Goal: Transaction & Acquisition: Purchase product/service

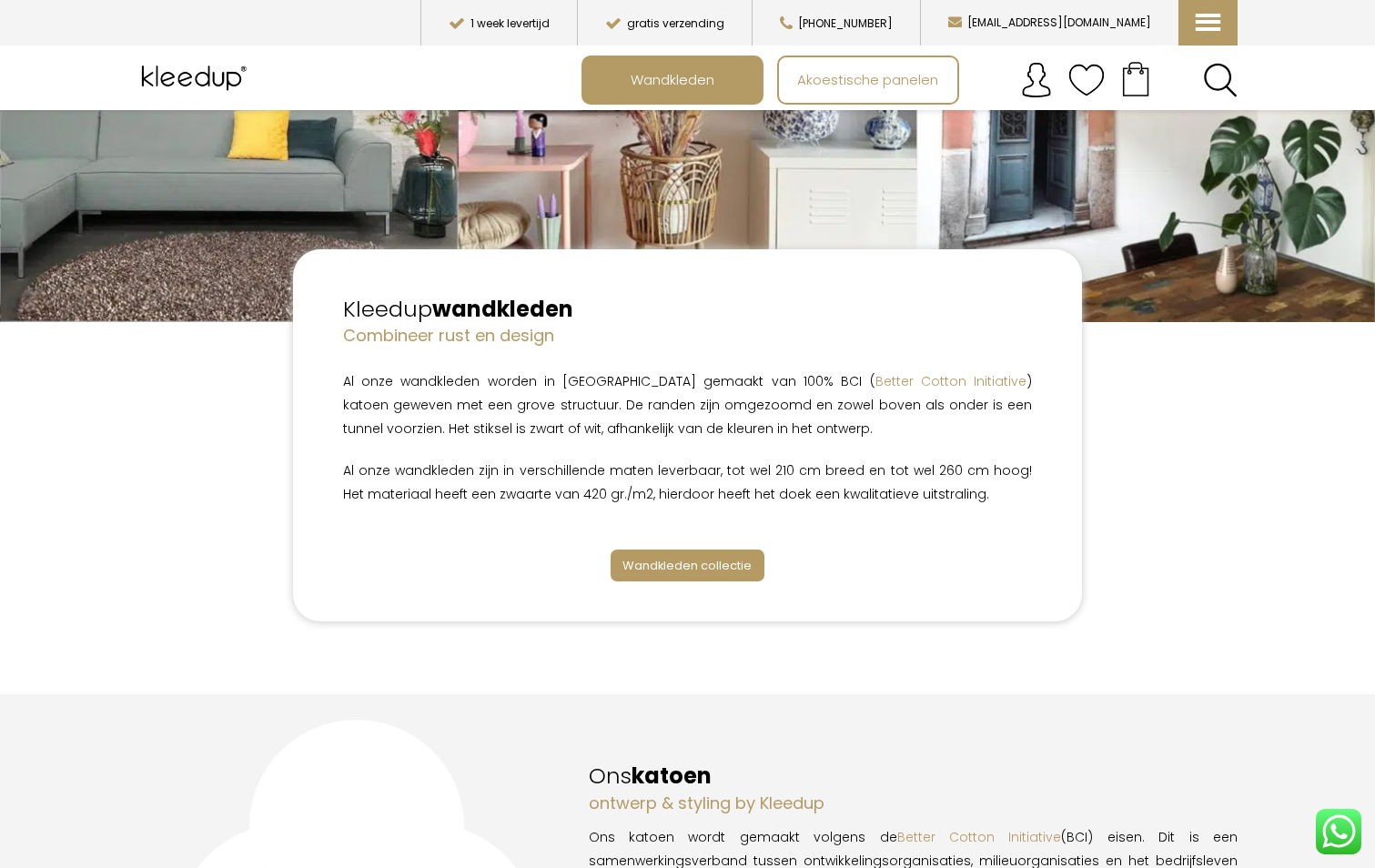
scroll to position [273, 0]
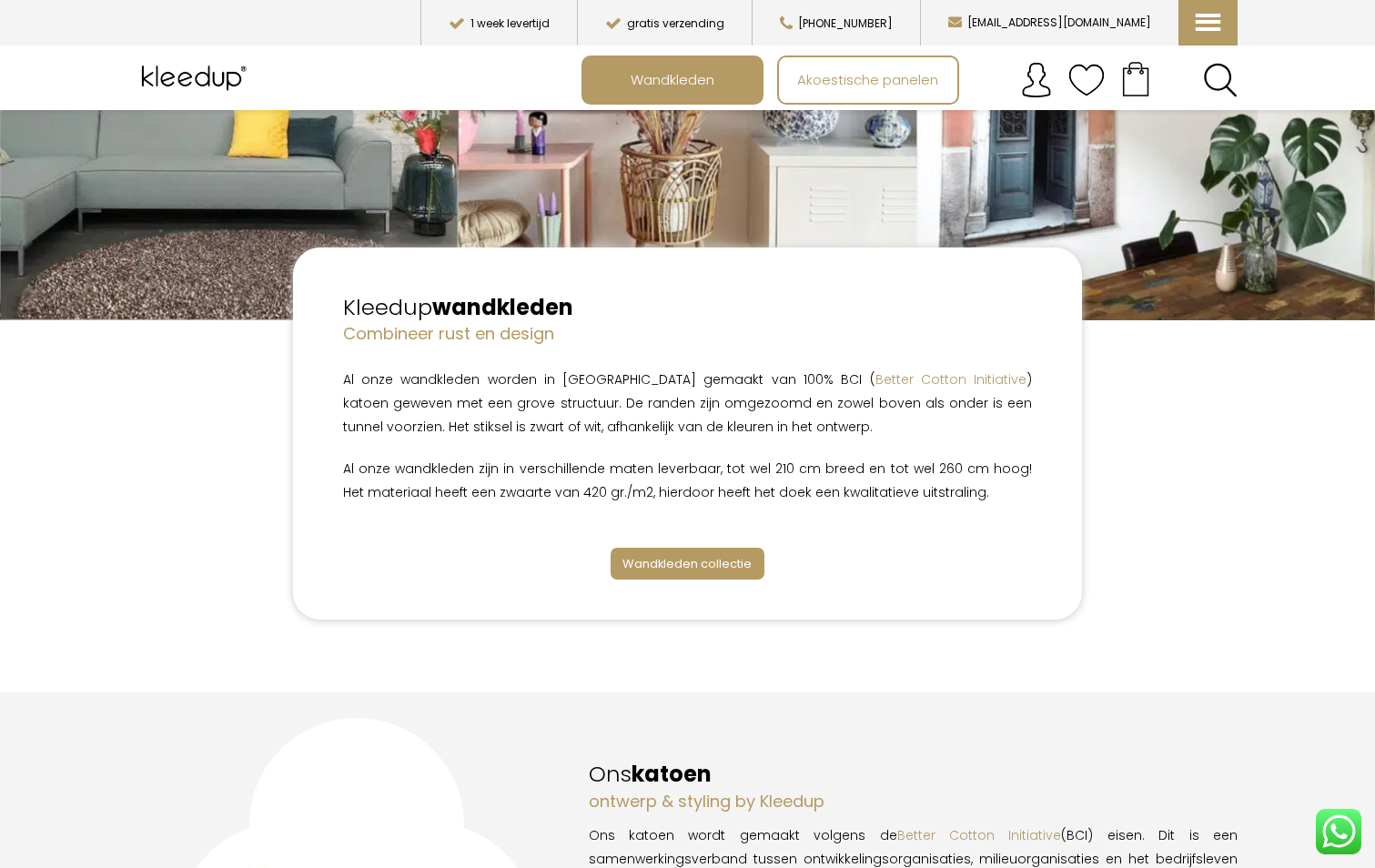
click at [681, 560] on span "Wandkleden collectie" at bounding box center [687, 564] width 130 height 17
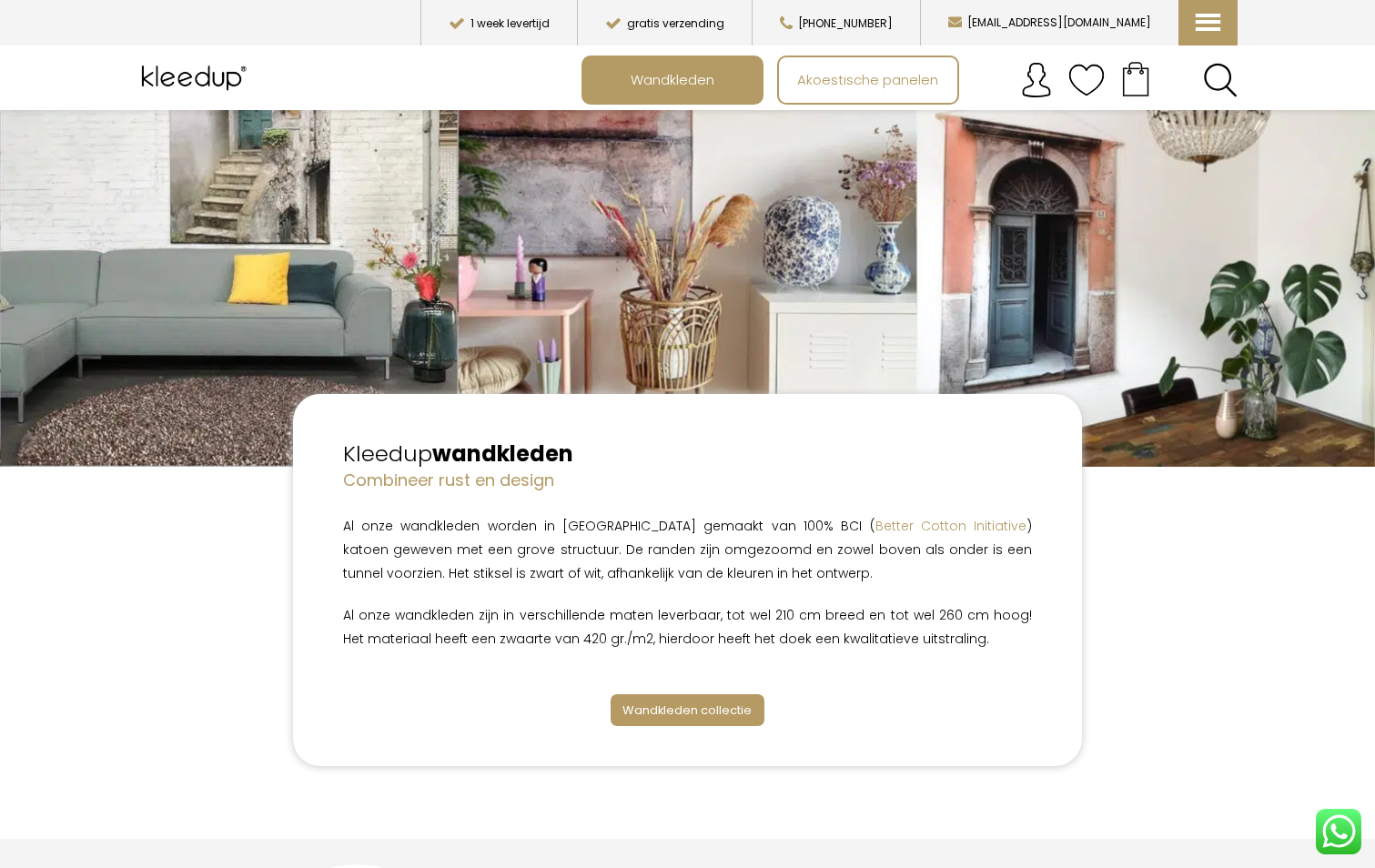
scroll to position [364, 0]
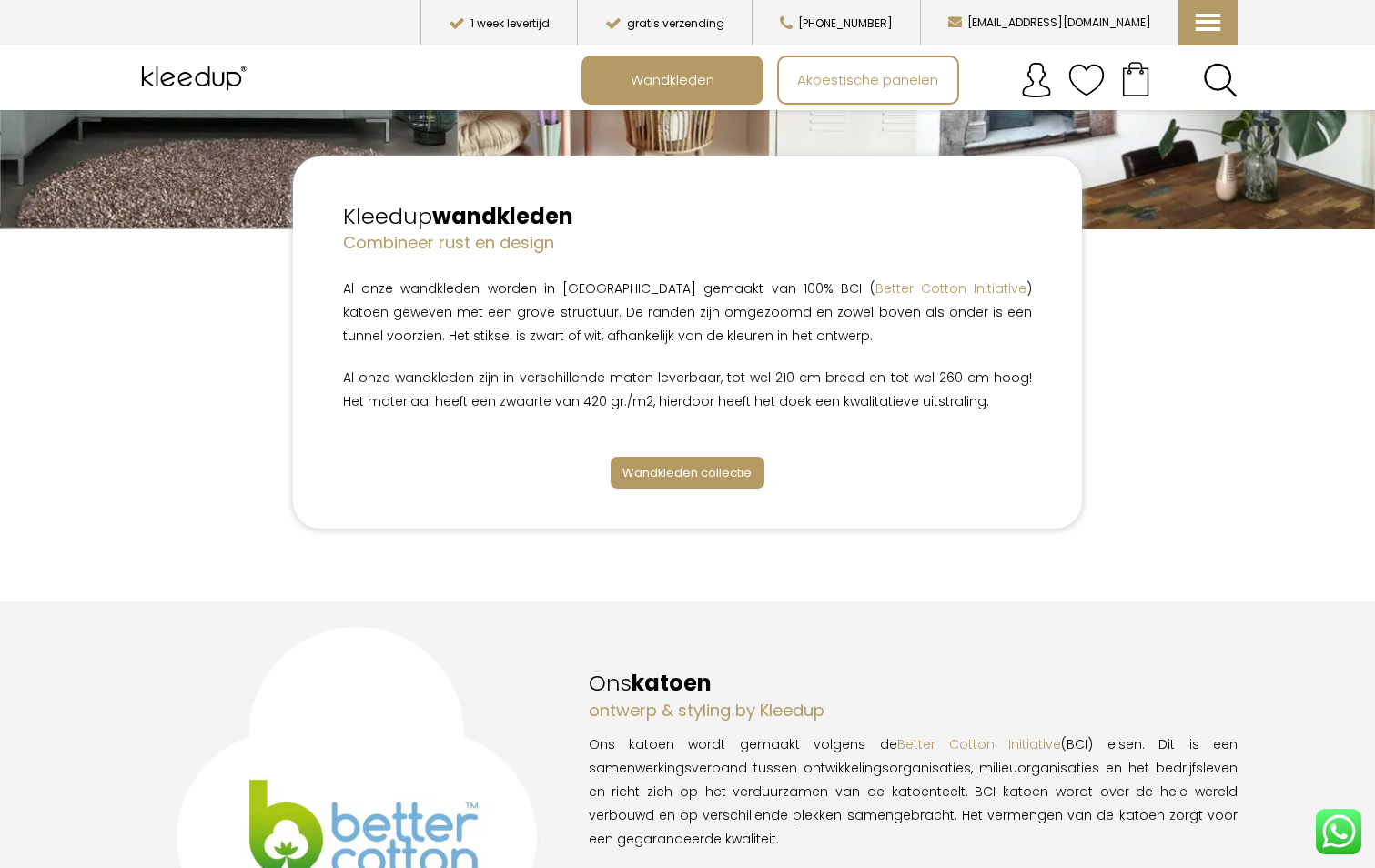
click at [701, 467] on span "Wandkleden collectie" at bounding box center [687, 473] width 130 height 17
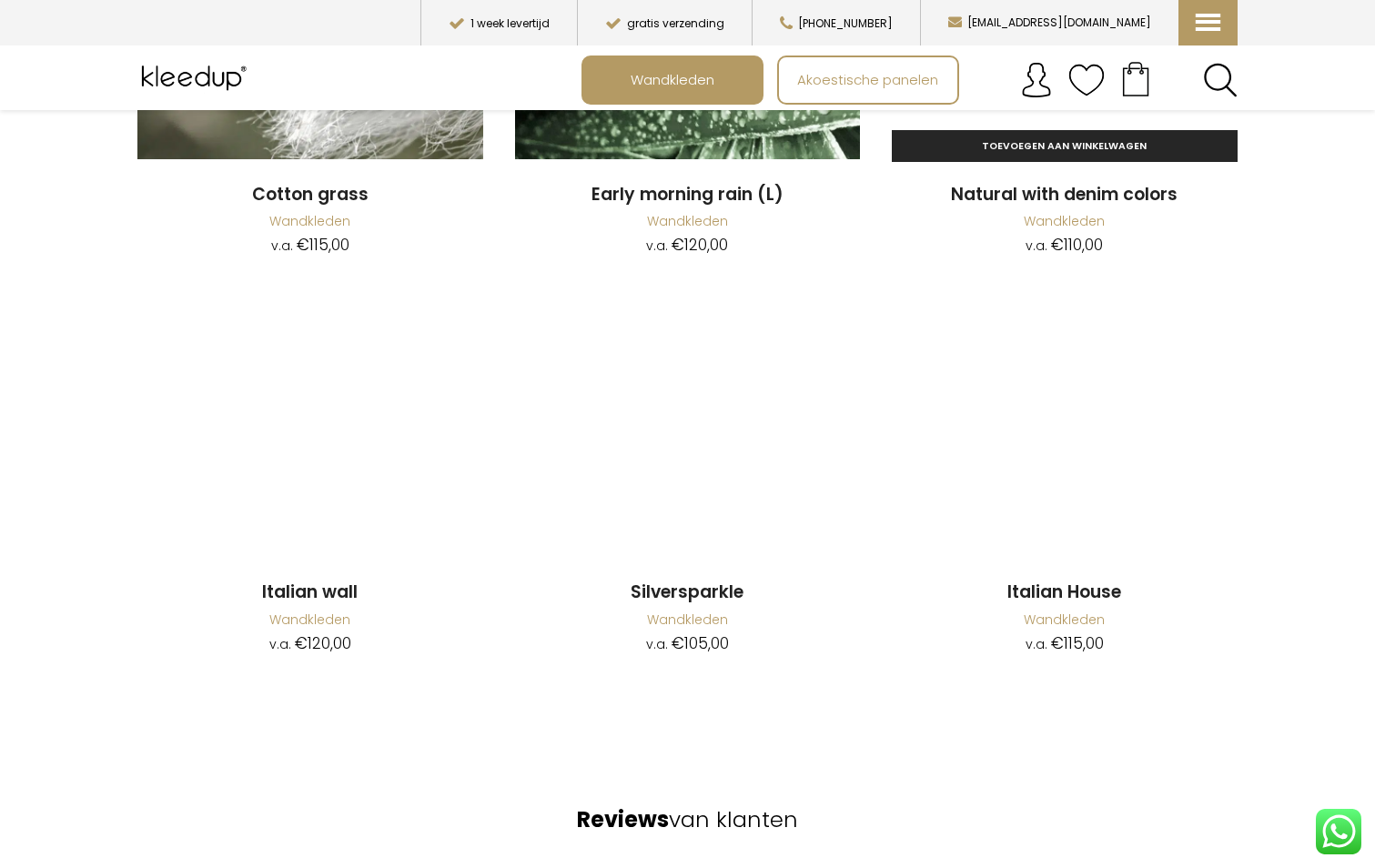
scroll to position [2366, 0]
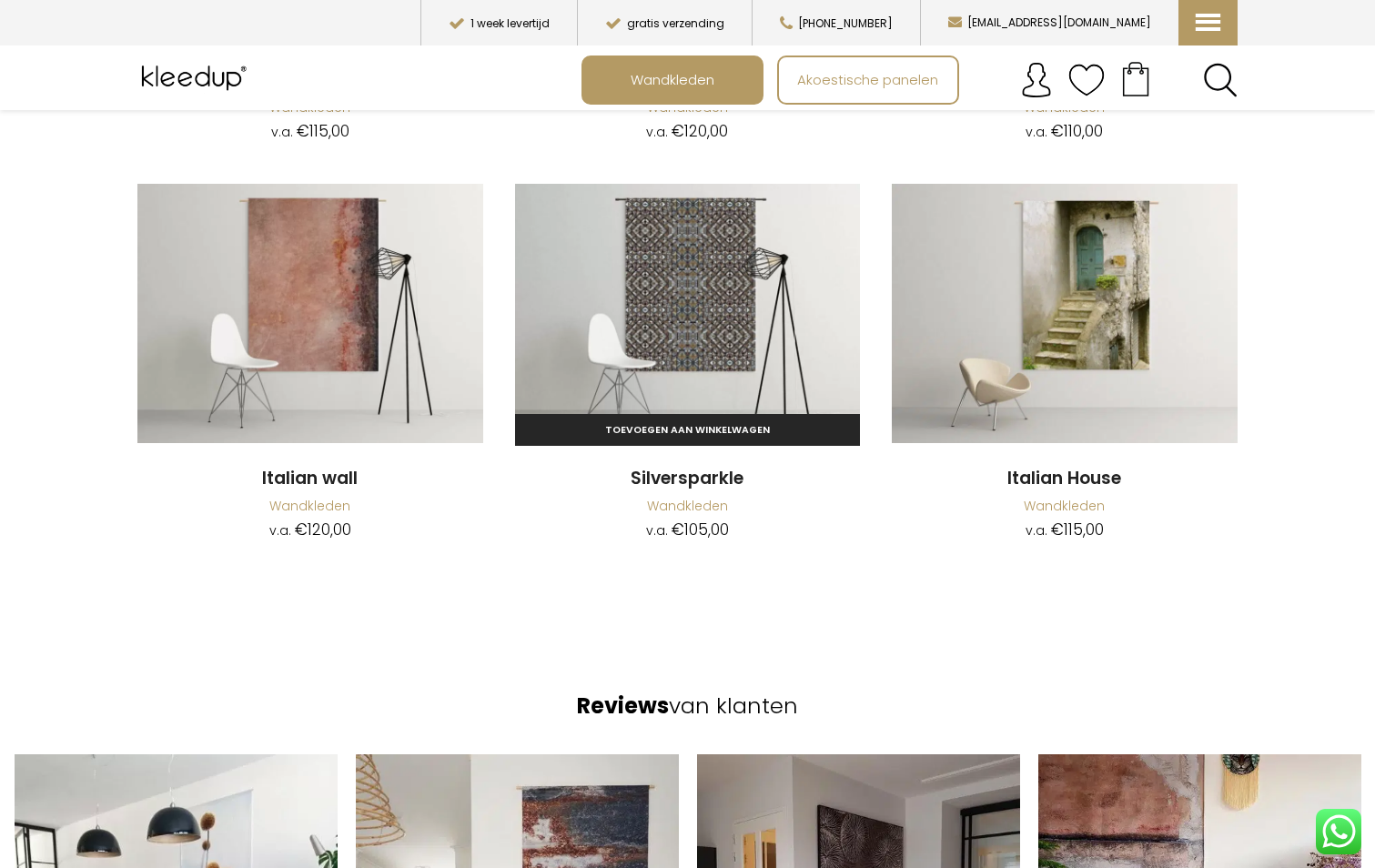
click at [700, 285] on img at bounding box center [687, 314] width 345 height 259
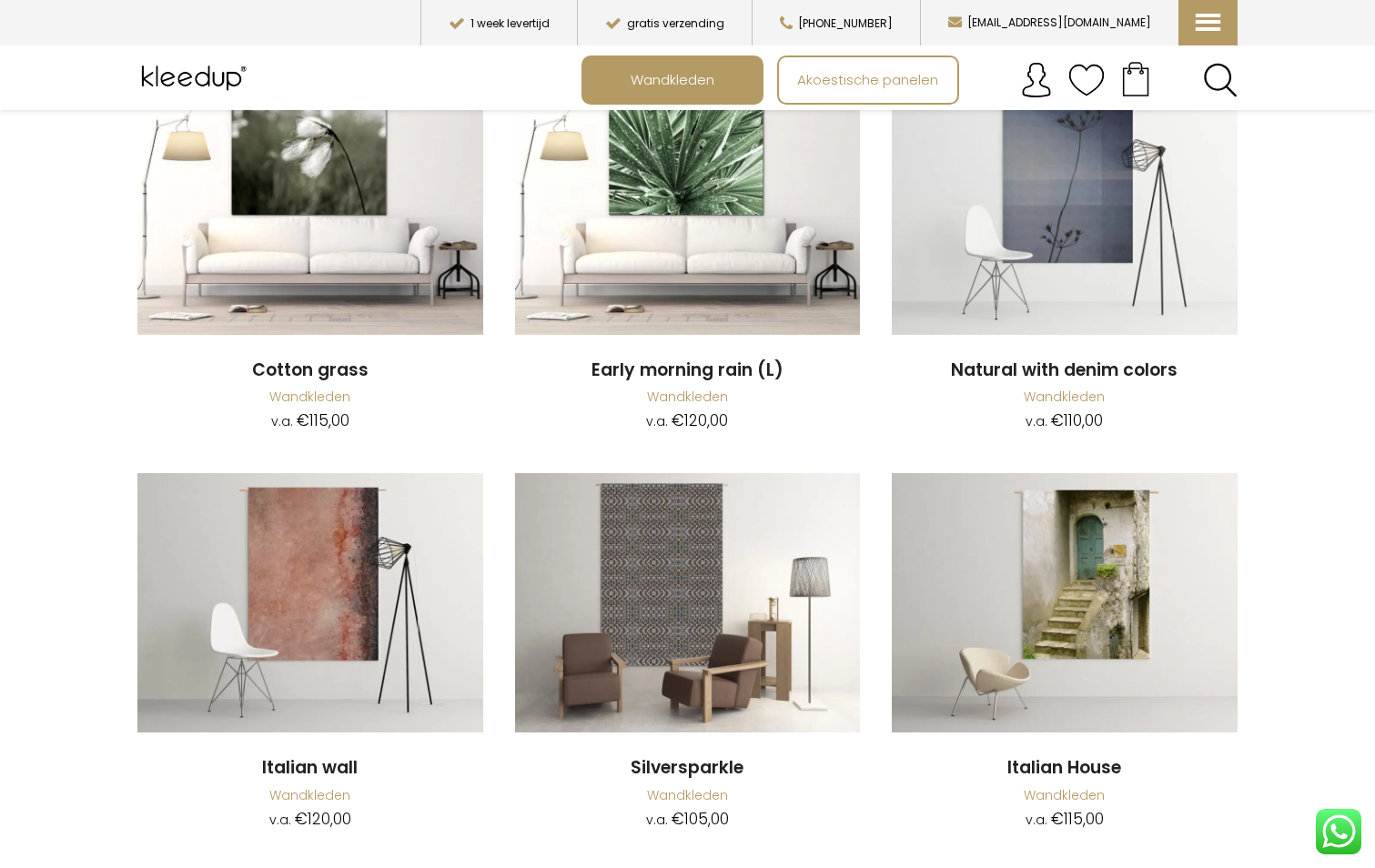
scroll to position [2173, 0]
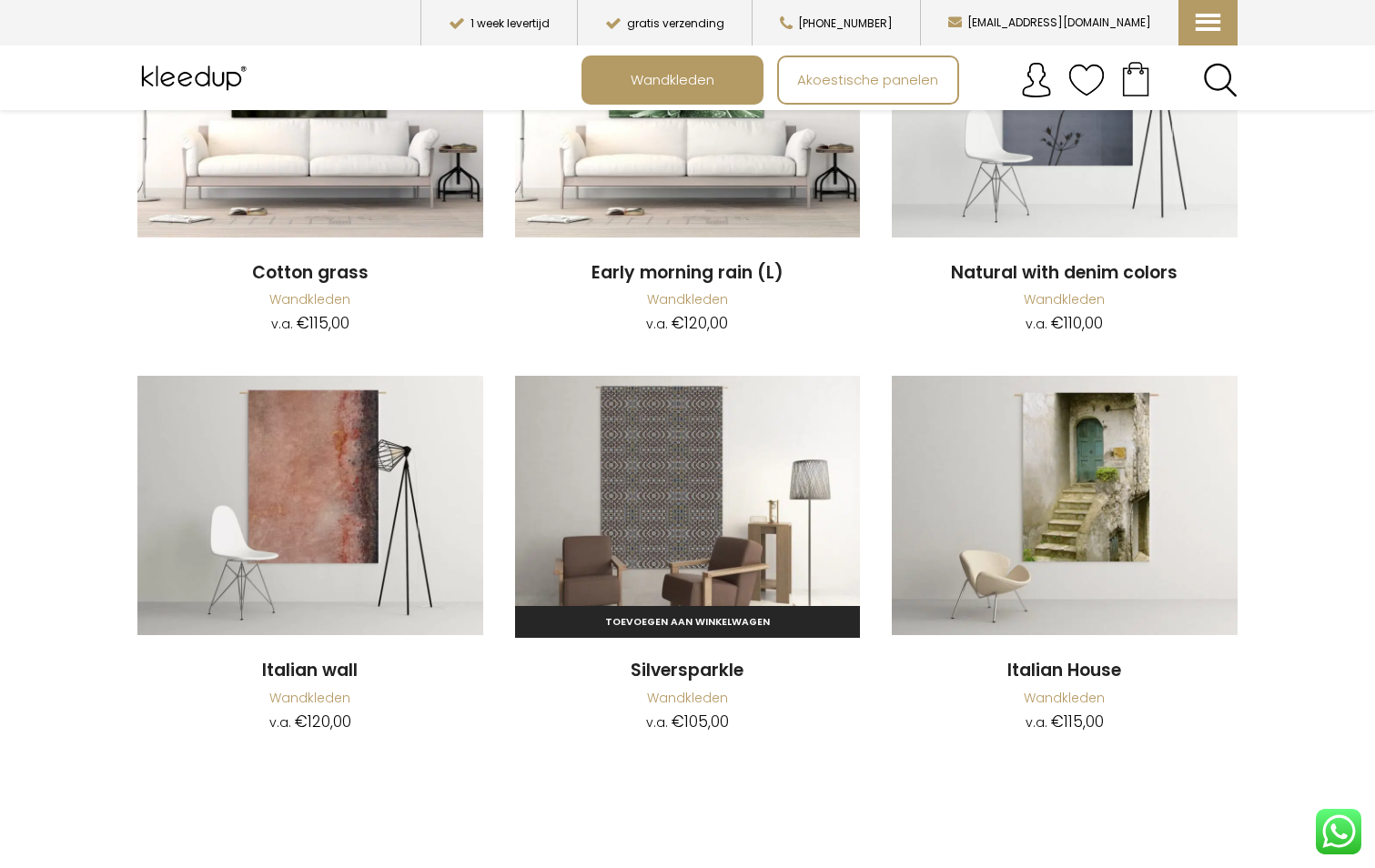
click at [698, 696] on link "Wandkleden" at bounding box center [687, 698] width 81 height 18
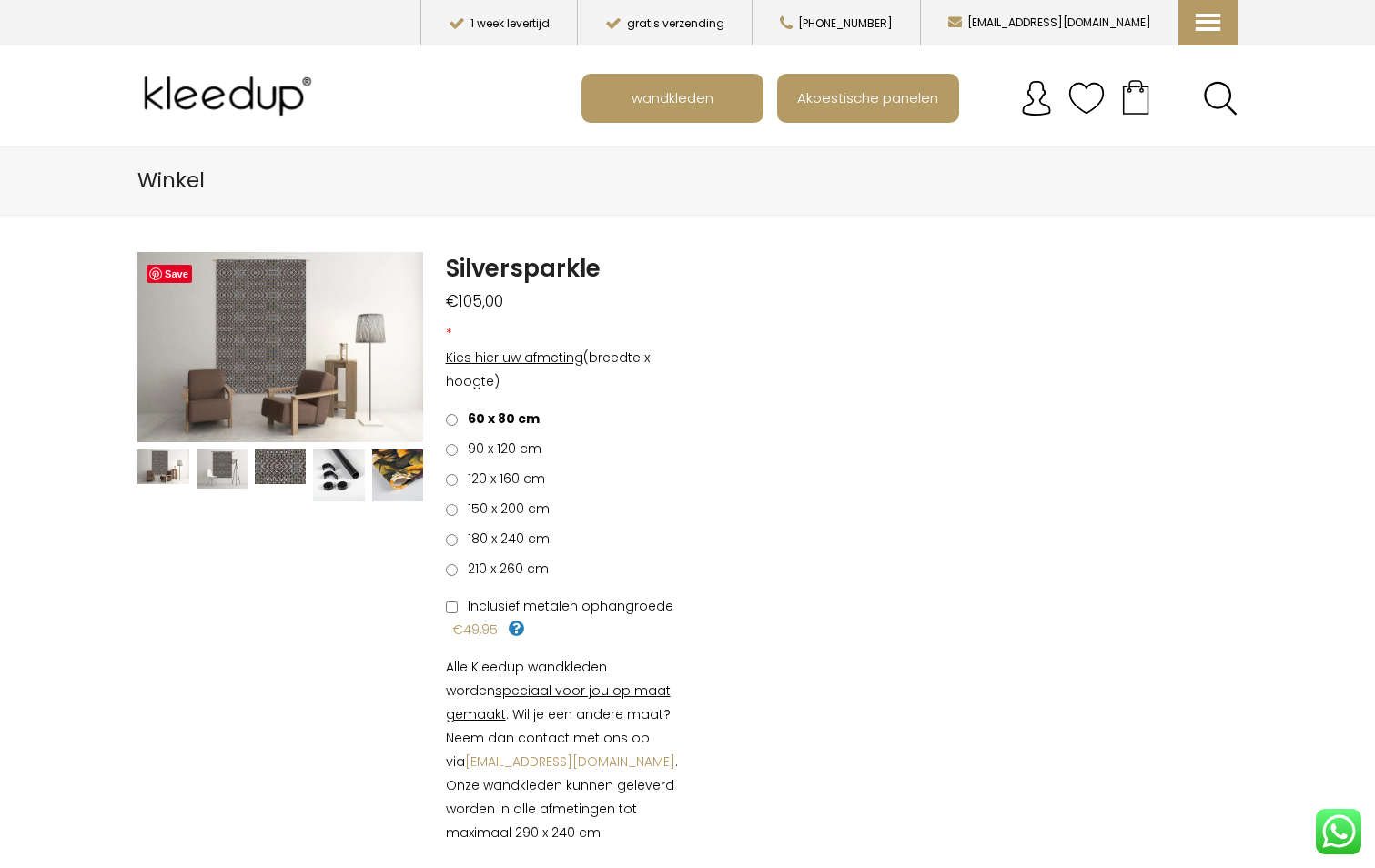
click at [458, 450] on label "90 x 120 cm" at bounding box center [493, 448] width 96 height 23
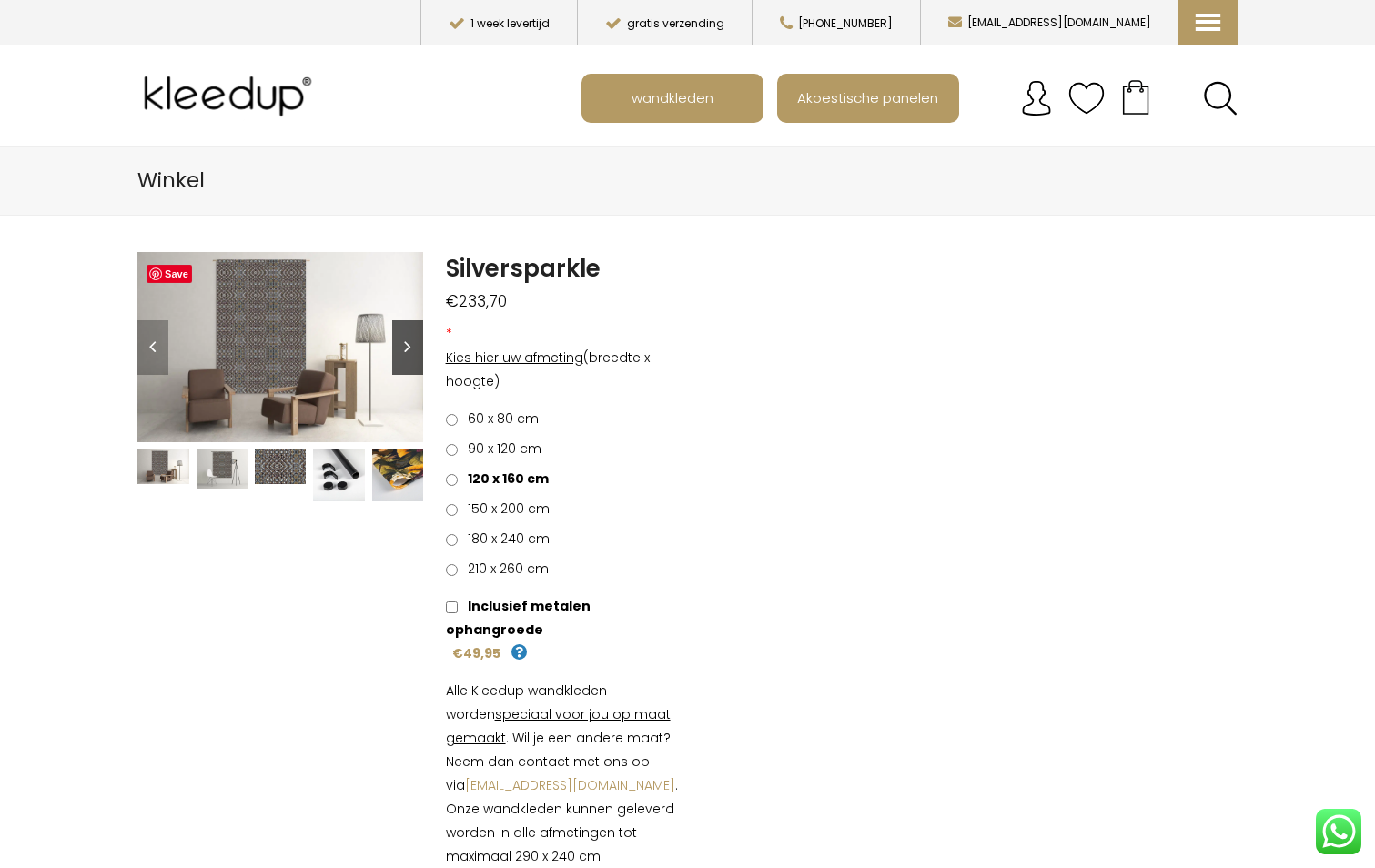
click at [419, 347] on link "Next" at bounding box center [407, 347] width 31 height 54
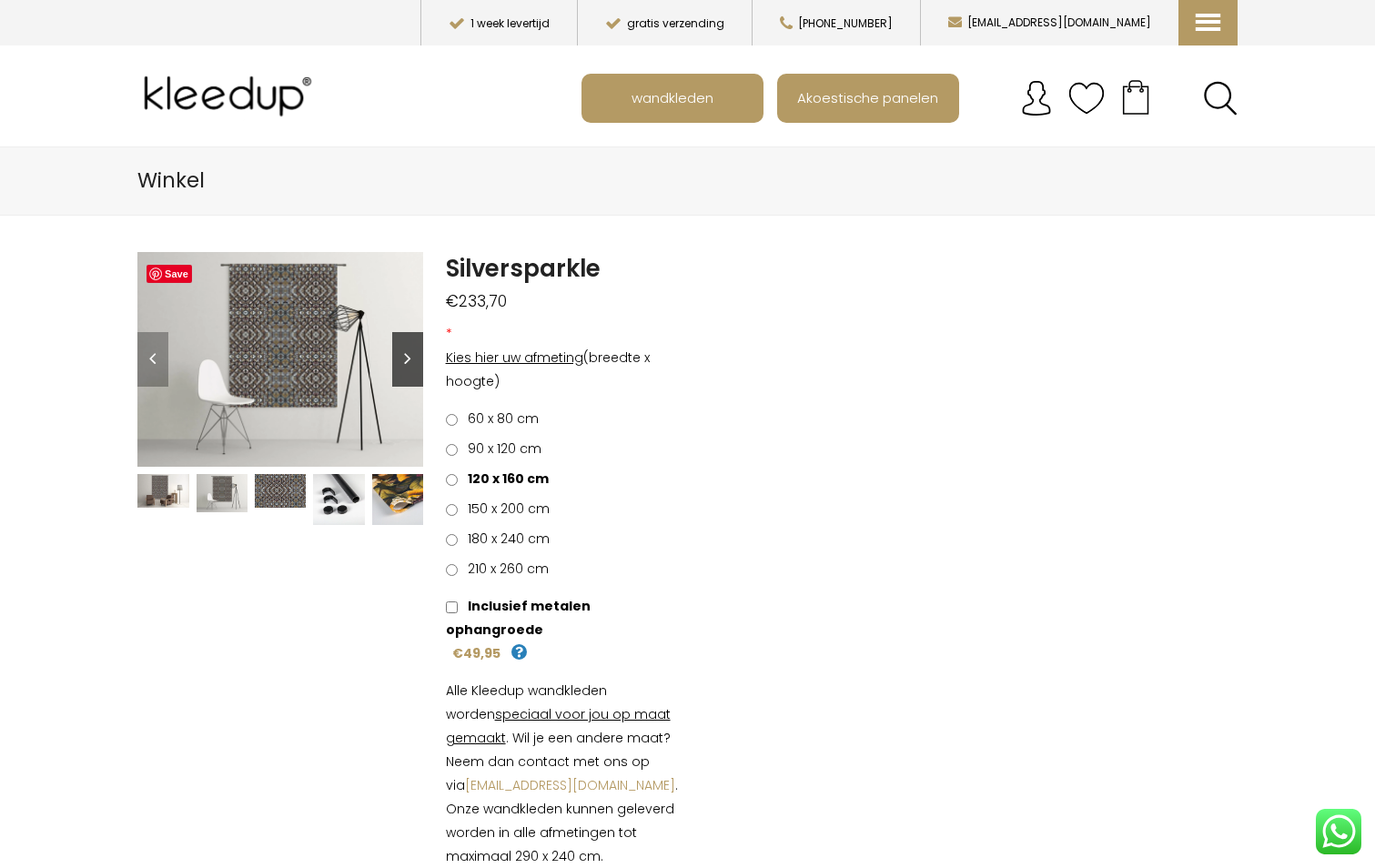
click at [411, 348] on link "Next" at bounding box center [407, 359] width 31 height 54
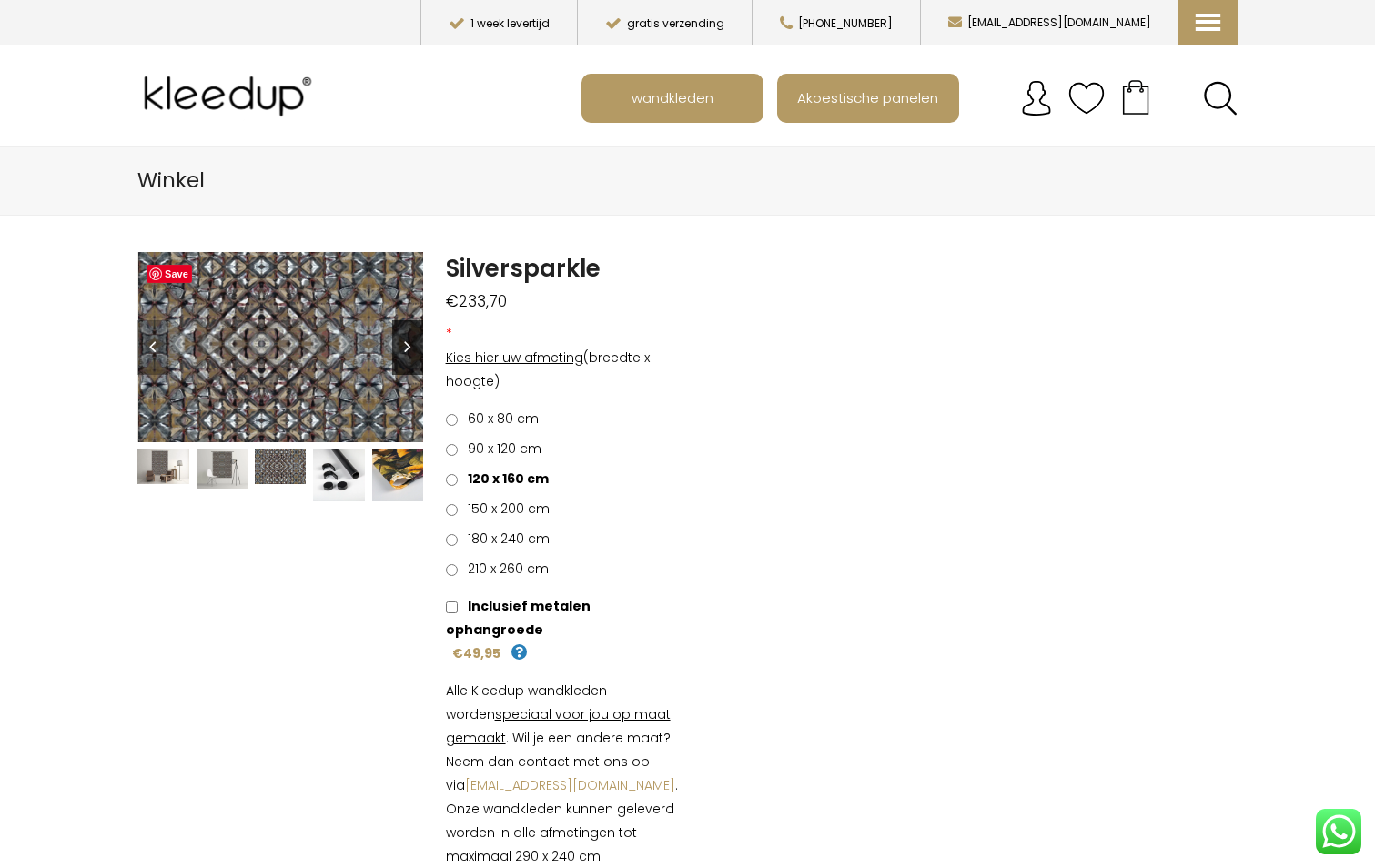
click at [410, 348] on link "Next" at bounding box center [407, 347] width 31 height 54
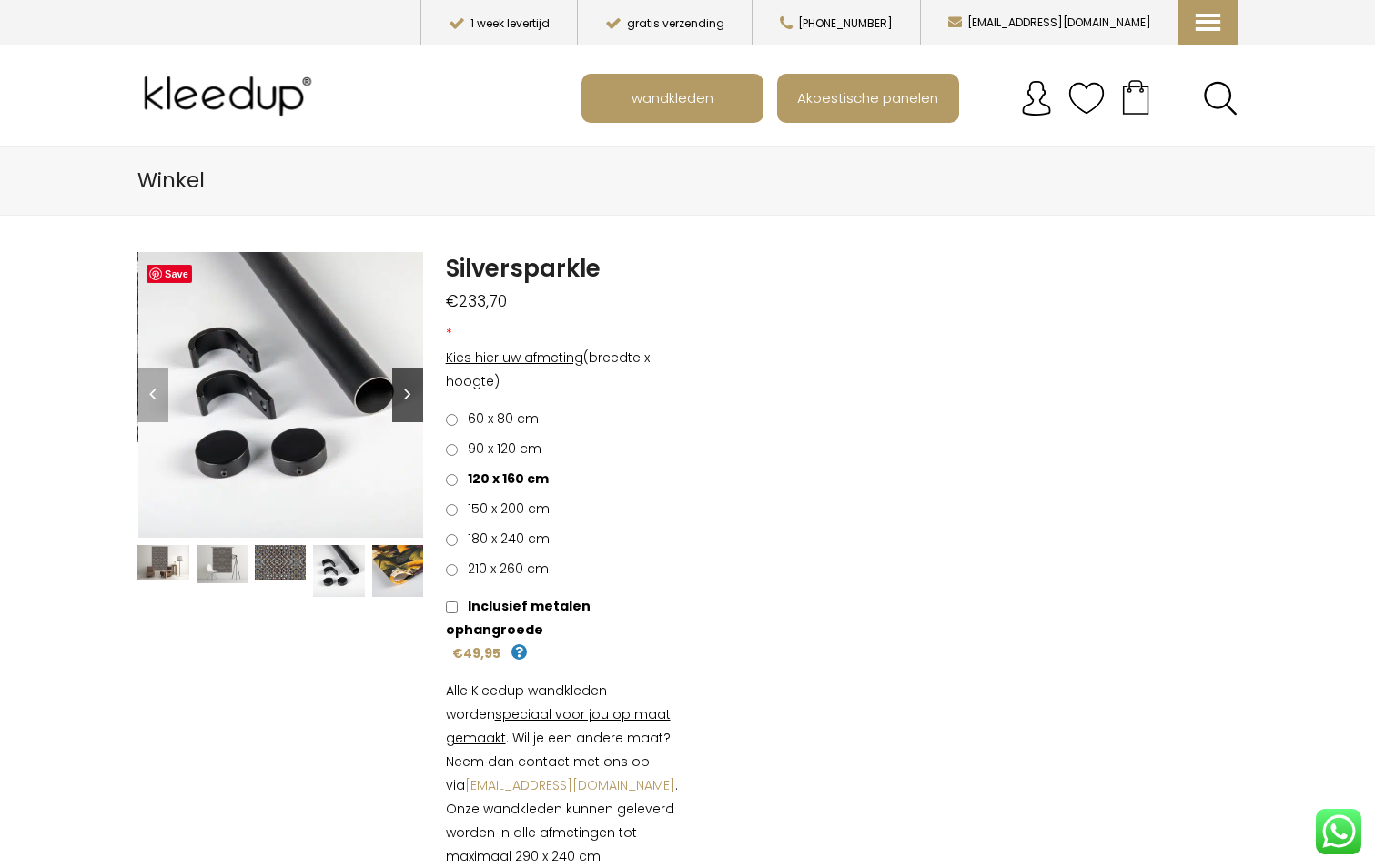
click at [404, 392] on link "Next" at bounding box center [407, 395] width 31 height 54
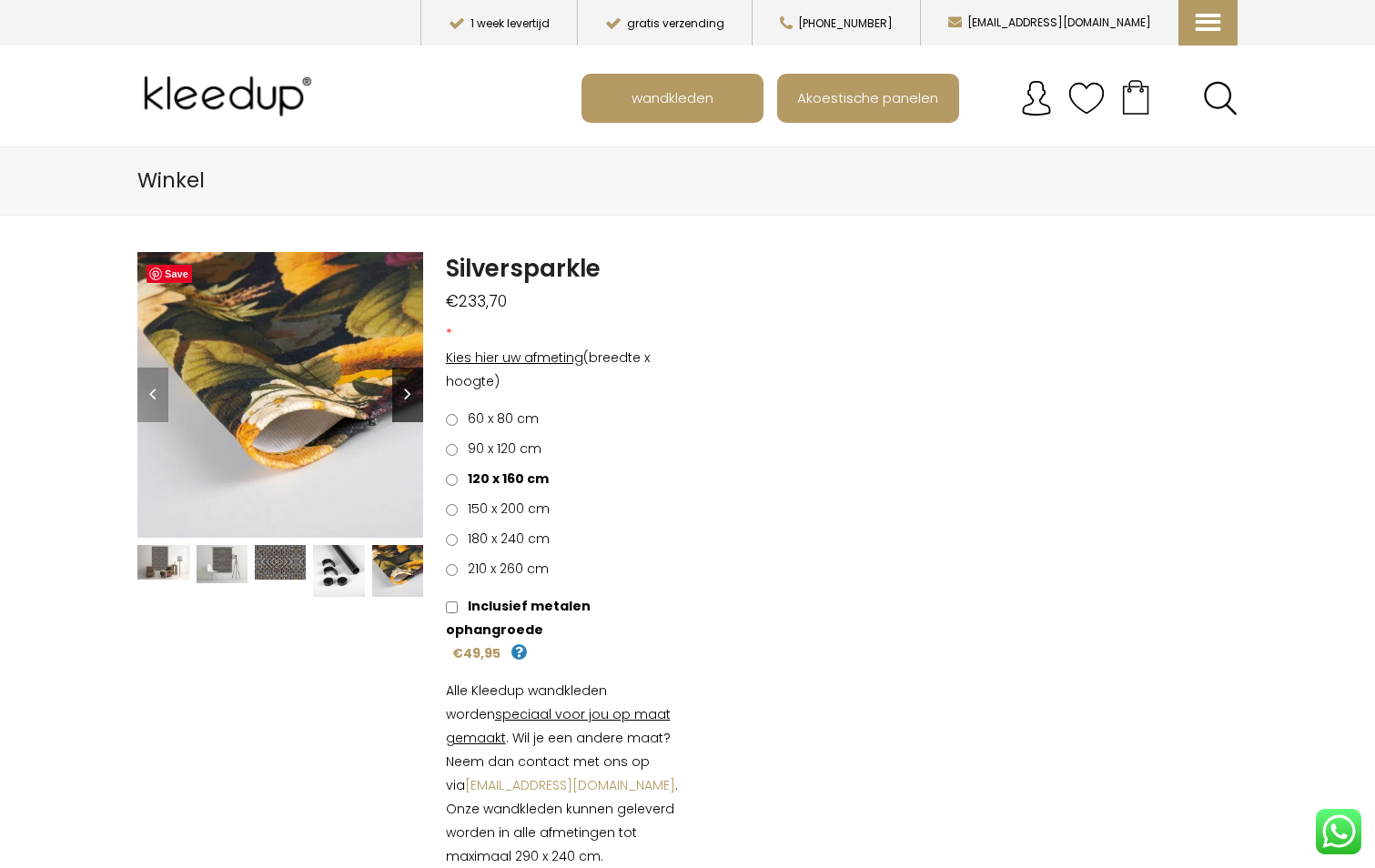
click at [404, 392] on link "Next" at bounding box center [407, 395] width 31 height 54
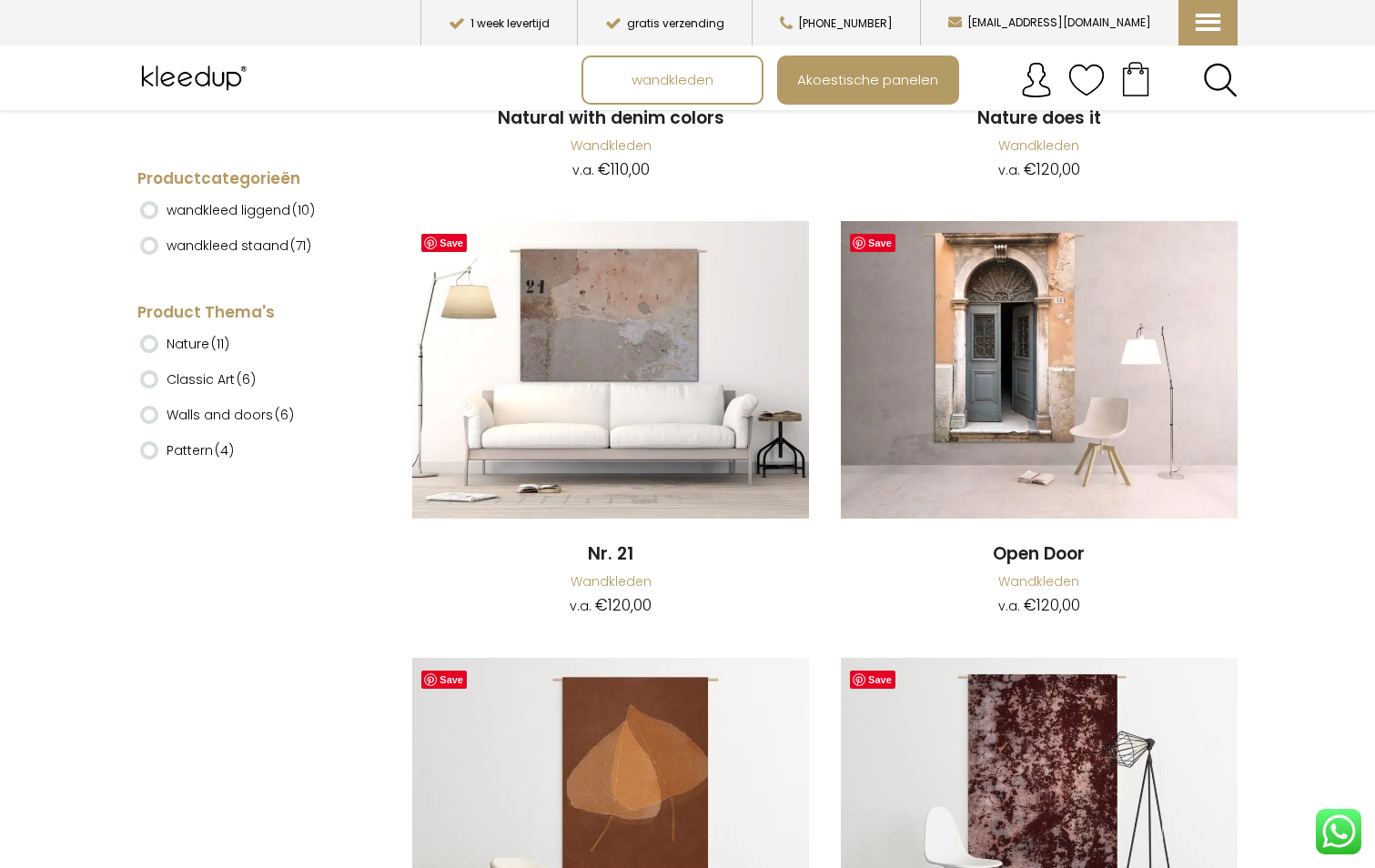
scroll to position [12283, 0]
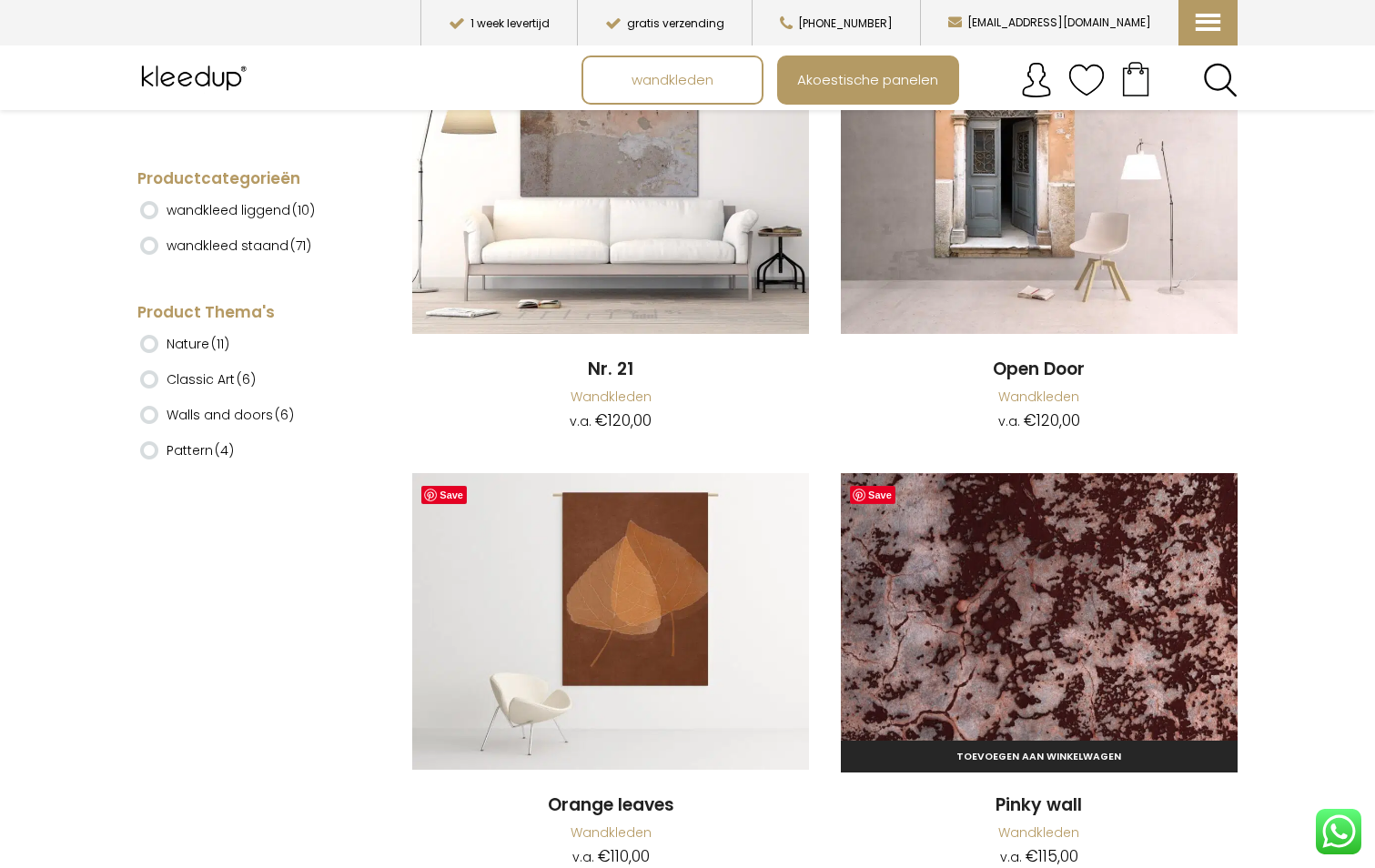
click at [1039, 619] on img at bounding box center [1039, 621] width 397 height 297
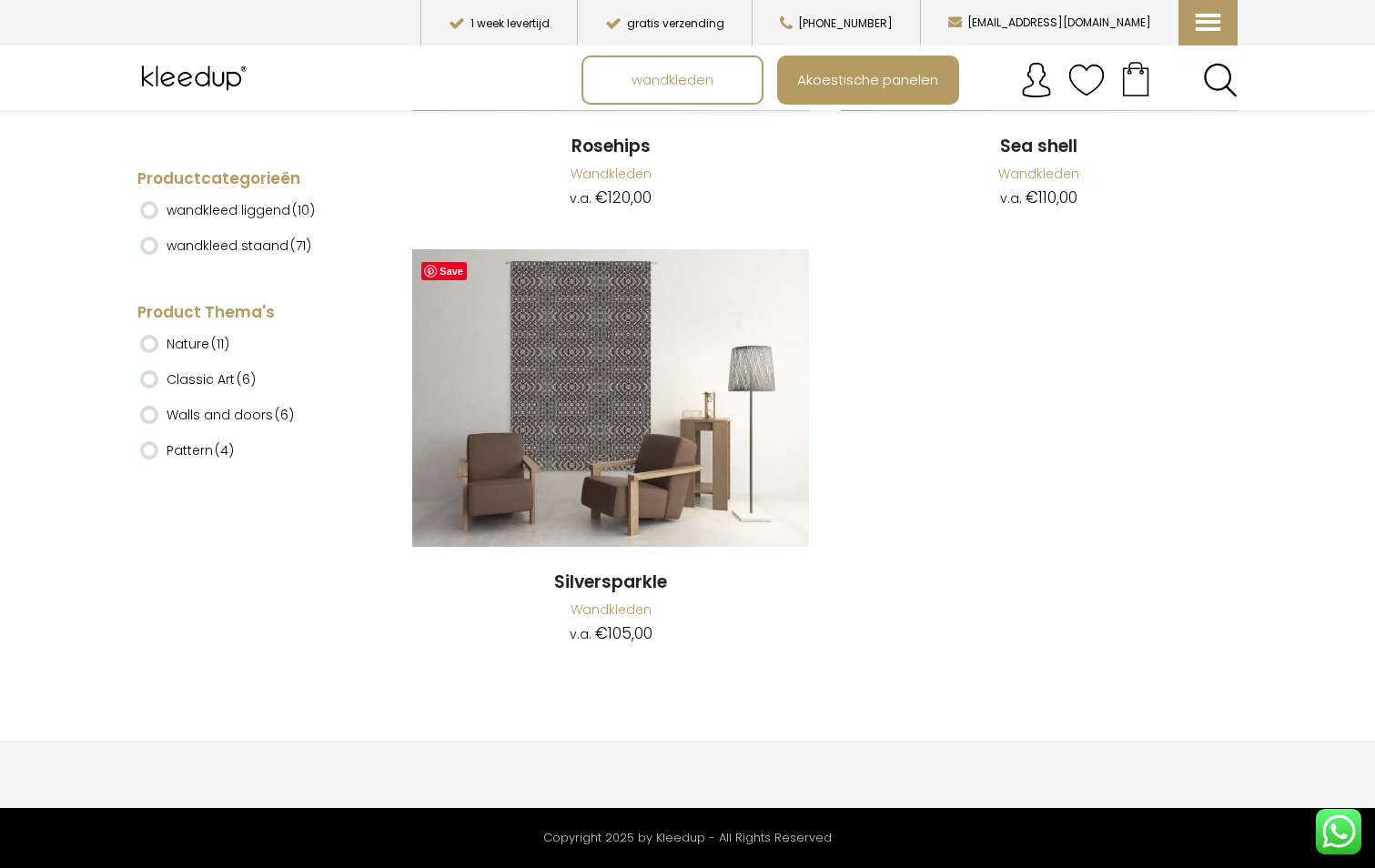
scroll to position [17741, 0]
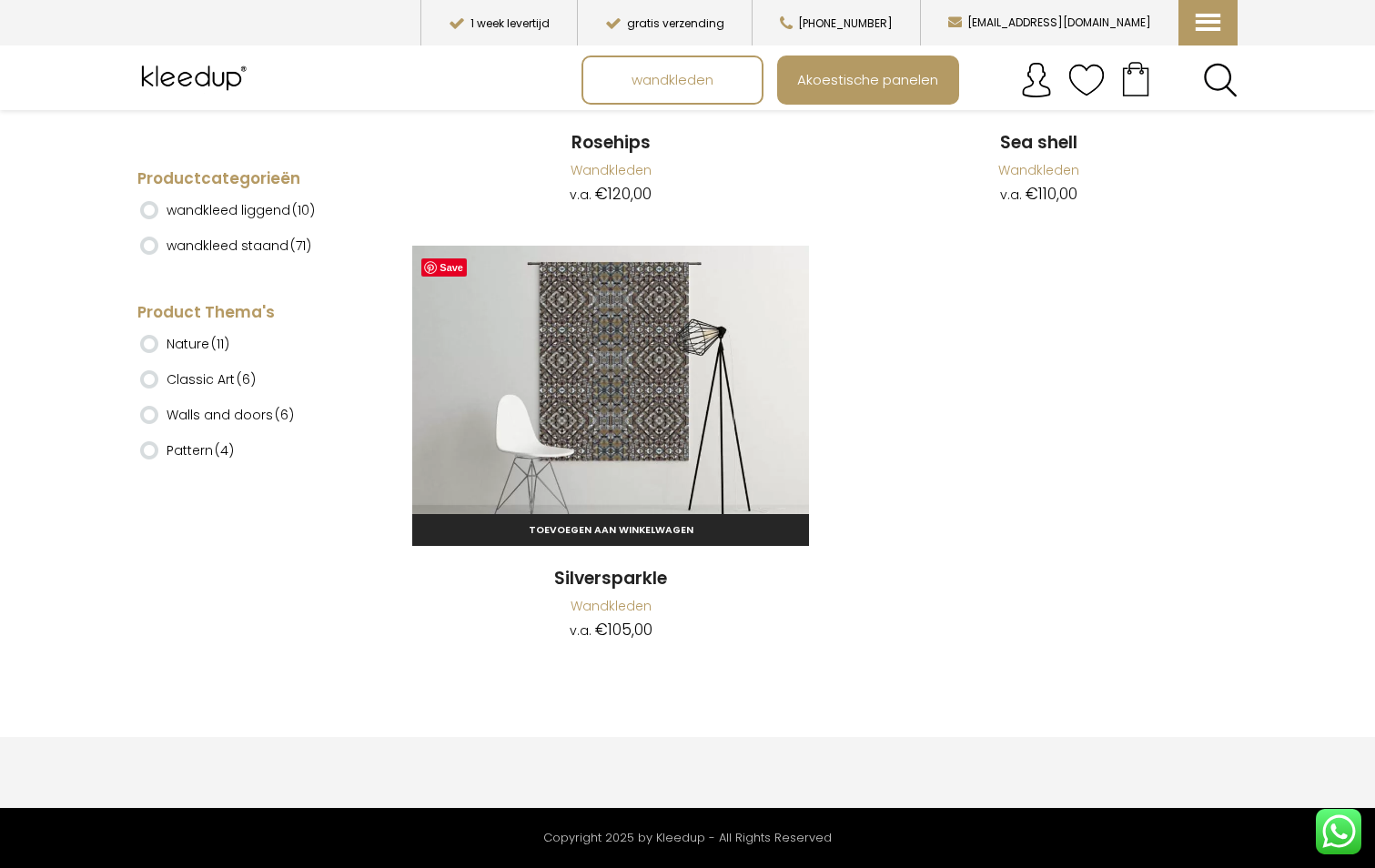
click at [626, 408] on img at bounding box center [611, 394] width 397 height 297
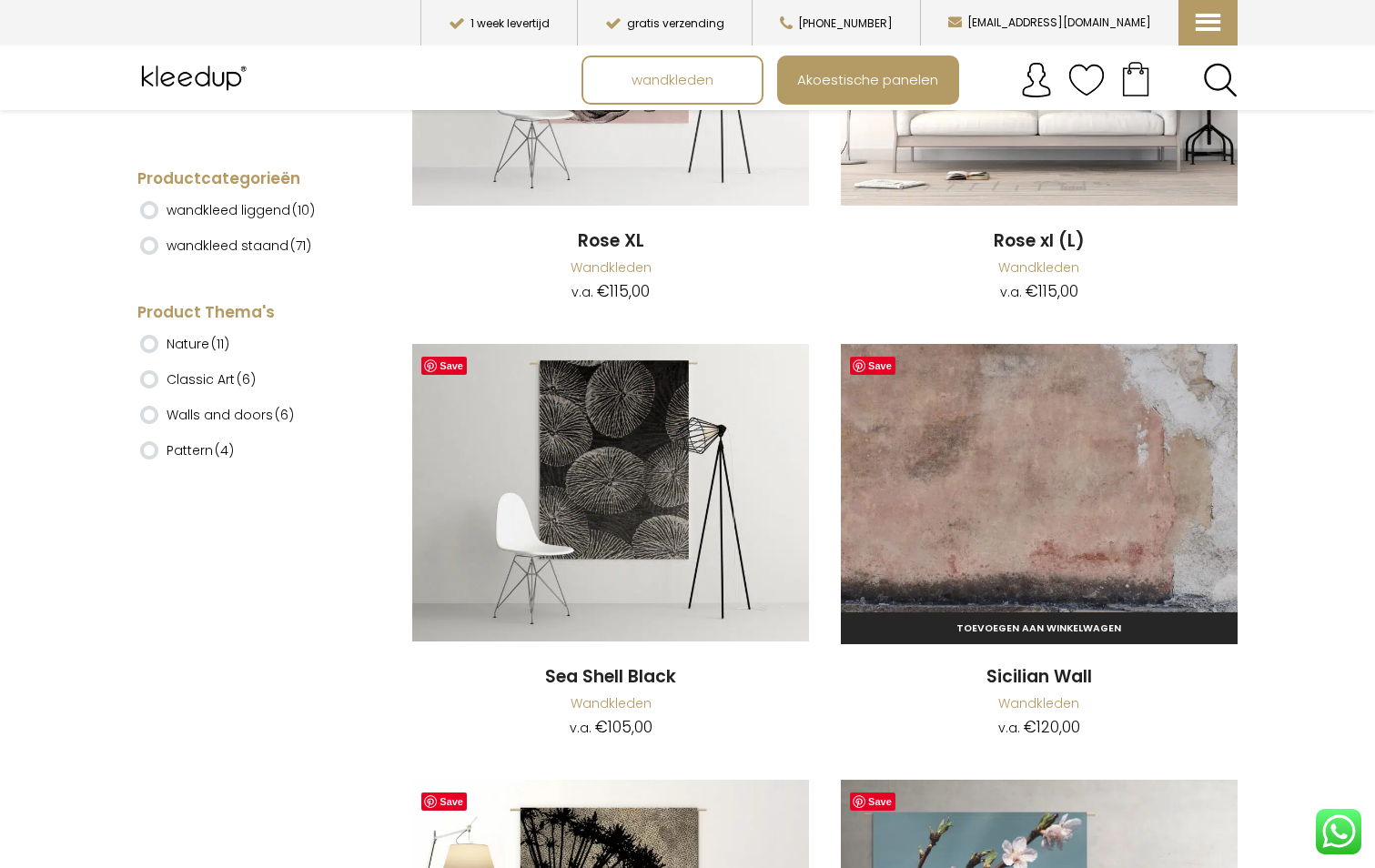
scroll to position [13101, 0]
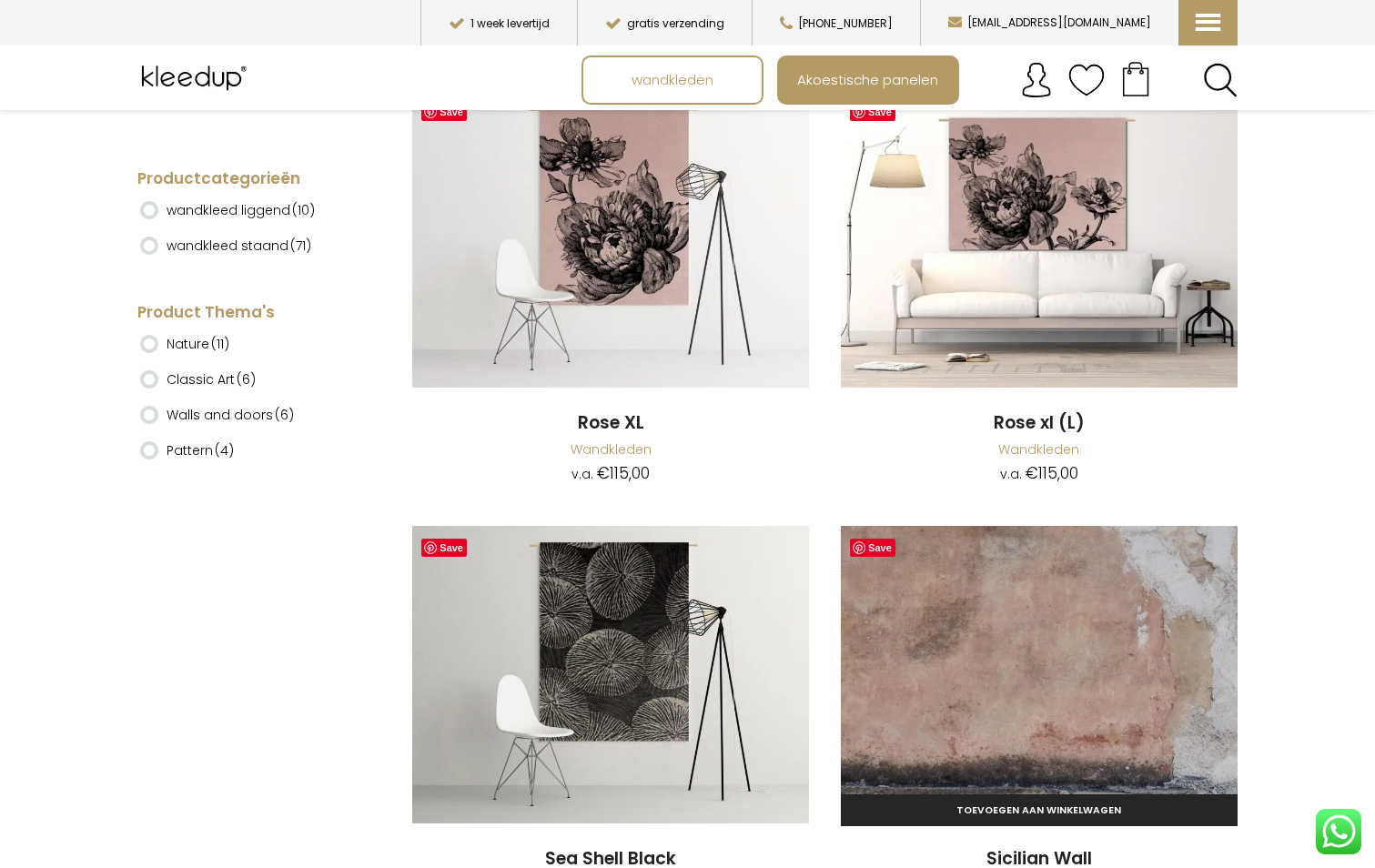
click at [1075, 623] on img at bounding box center [1039, 673] width 397 height 297
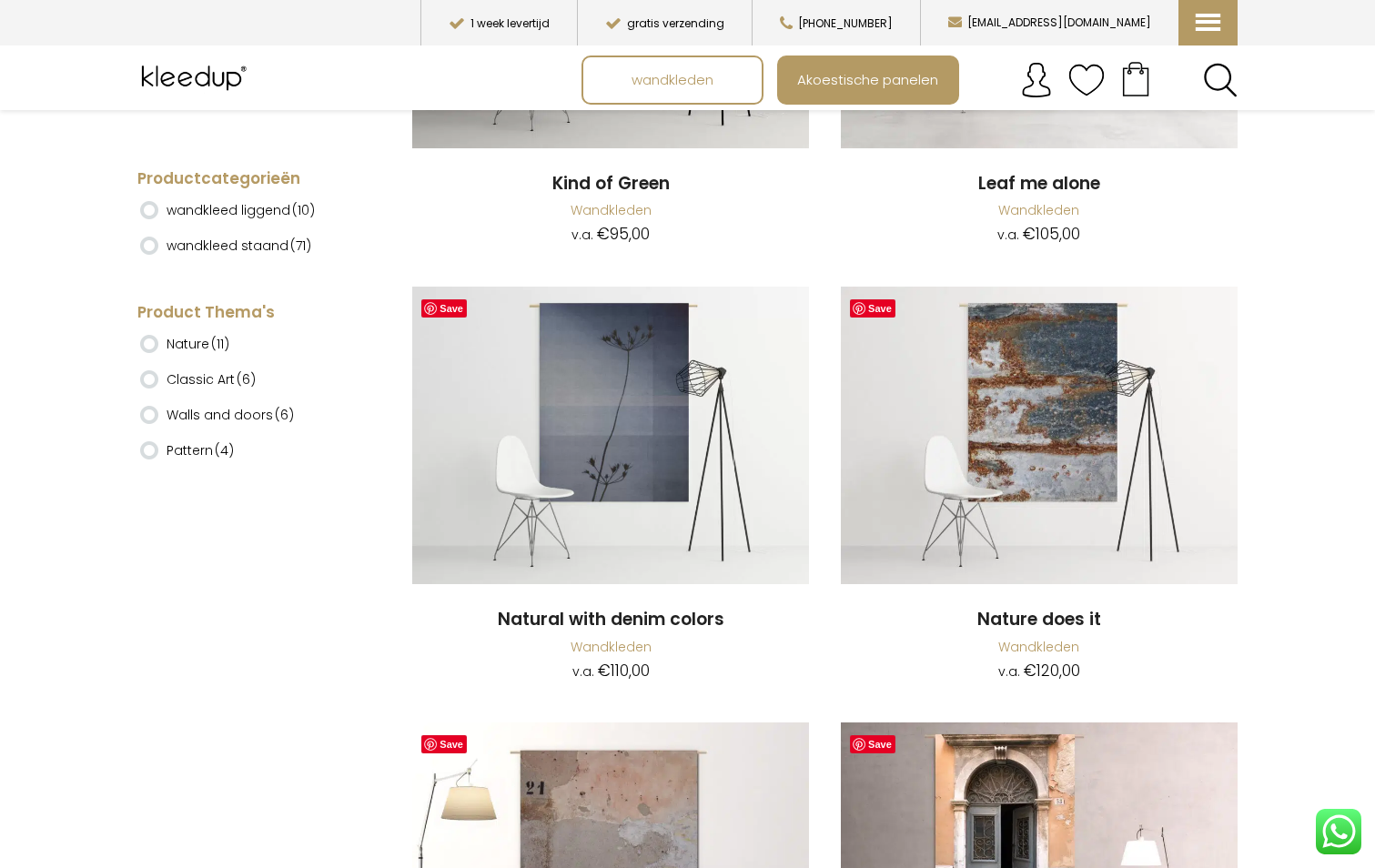
scroll to position [11555, 0]
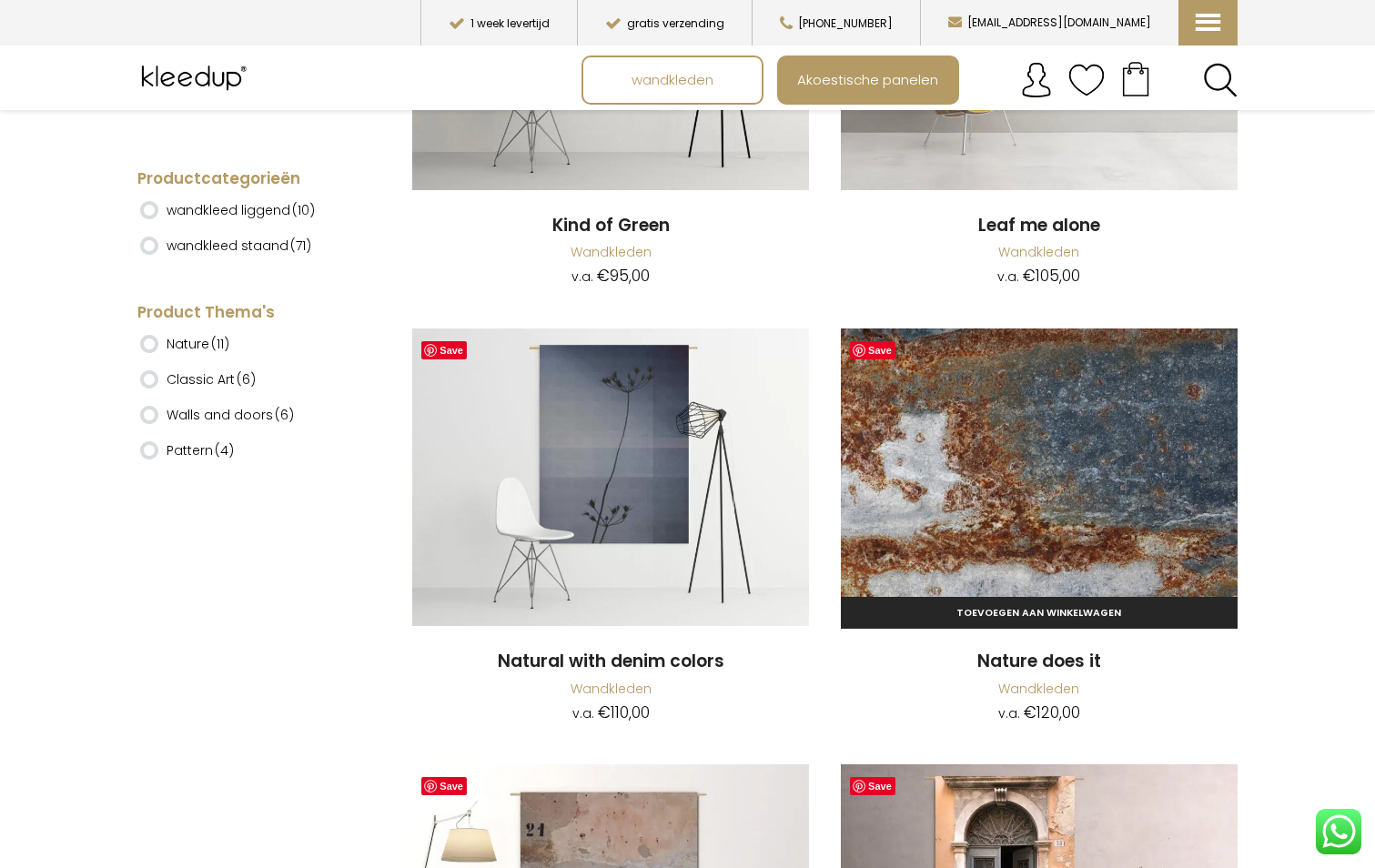
click at [1086, 455] on img at bounding box center [1039, 476] width 397 height 297
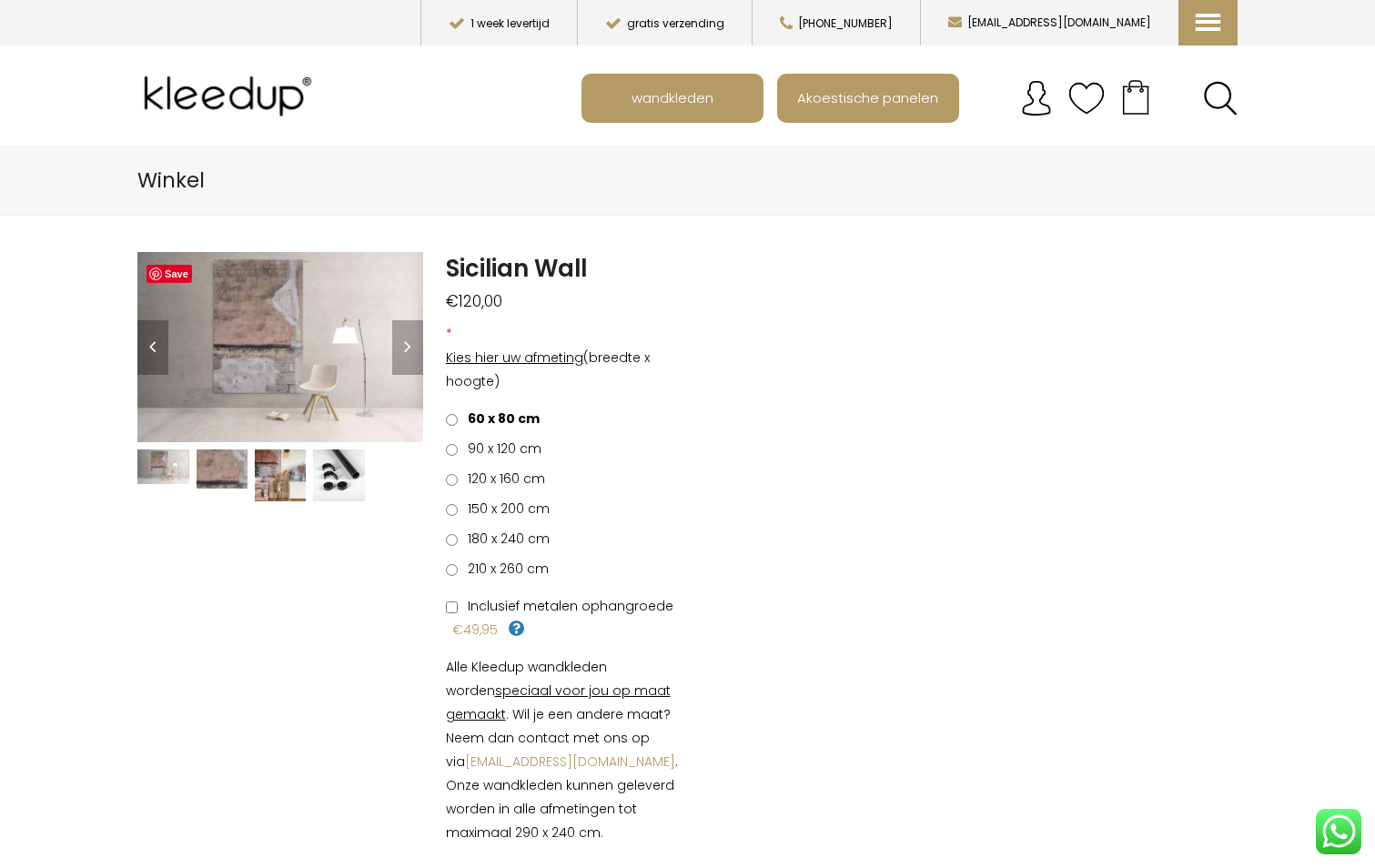
click at [278, 477] on img at bounding box center [280, 474] width 51 height 51
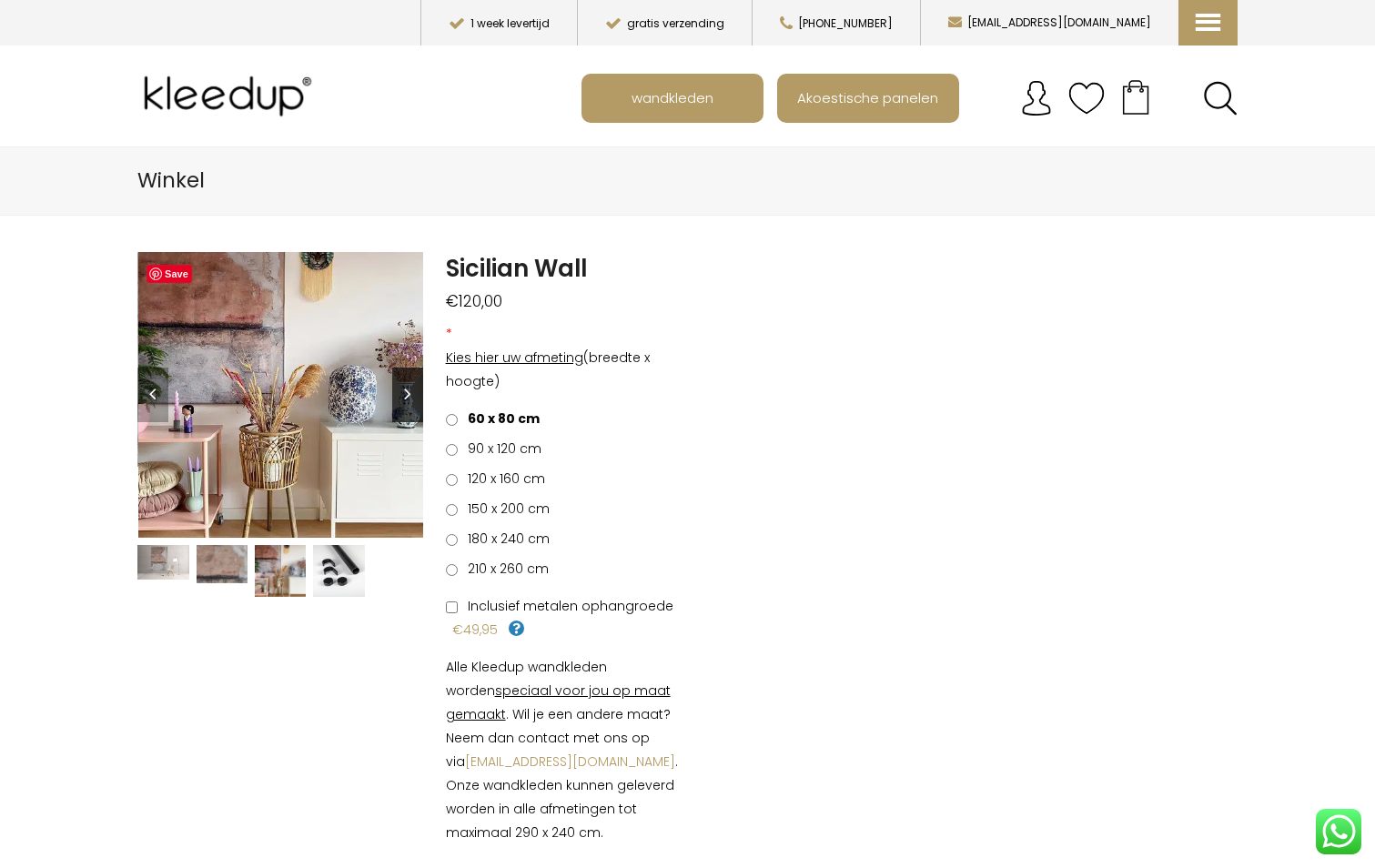
click at [405, 393] on link "Next" at bounding box center [407, 395] width 31 height 54
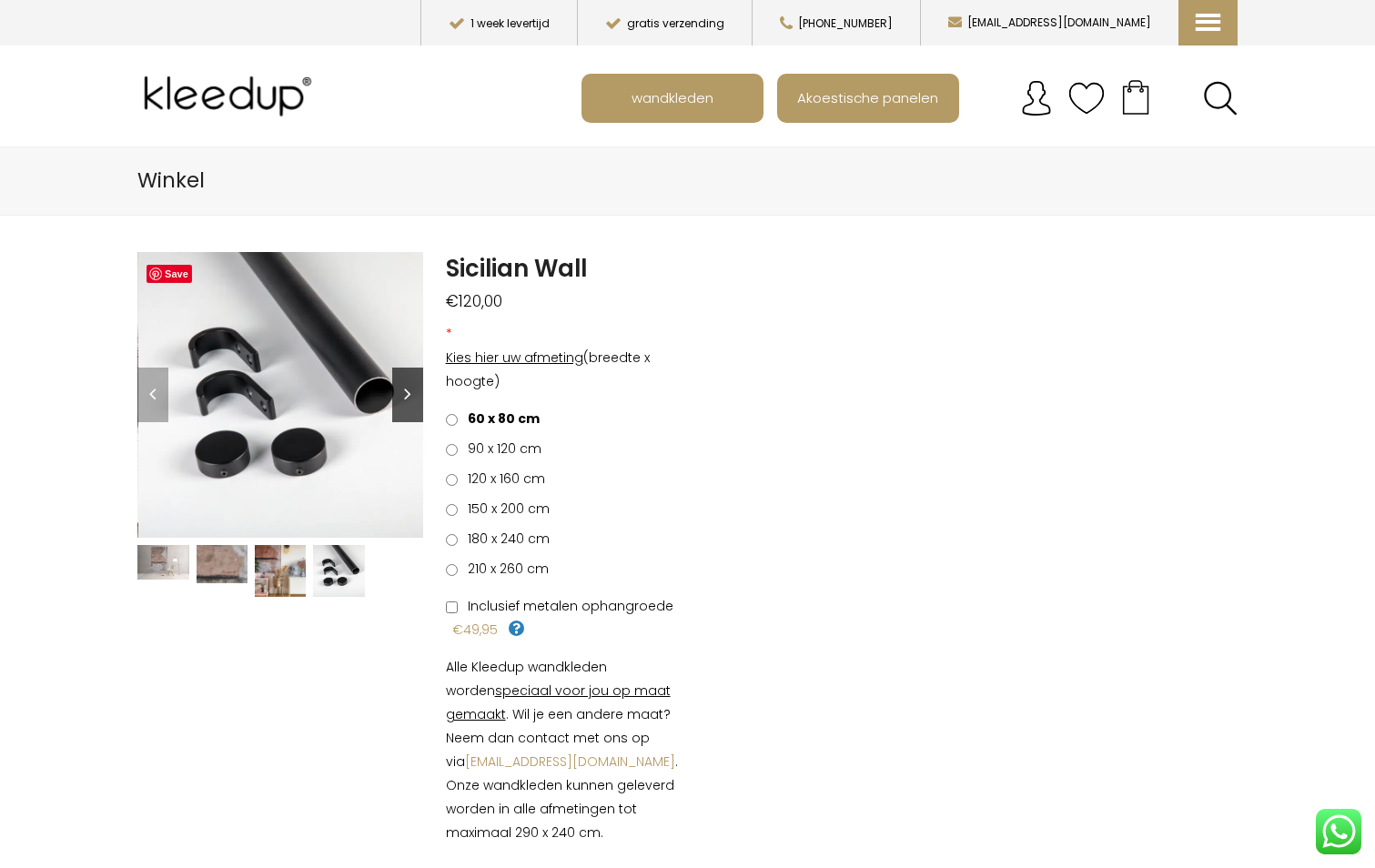
click at [405, 393] on link "Next" at bounding box center [407, 395] width 31 height 54
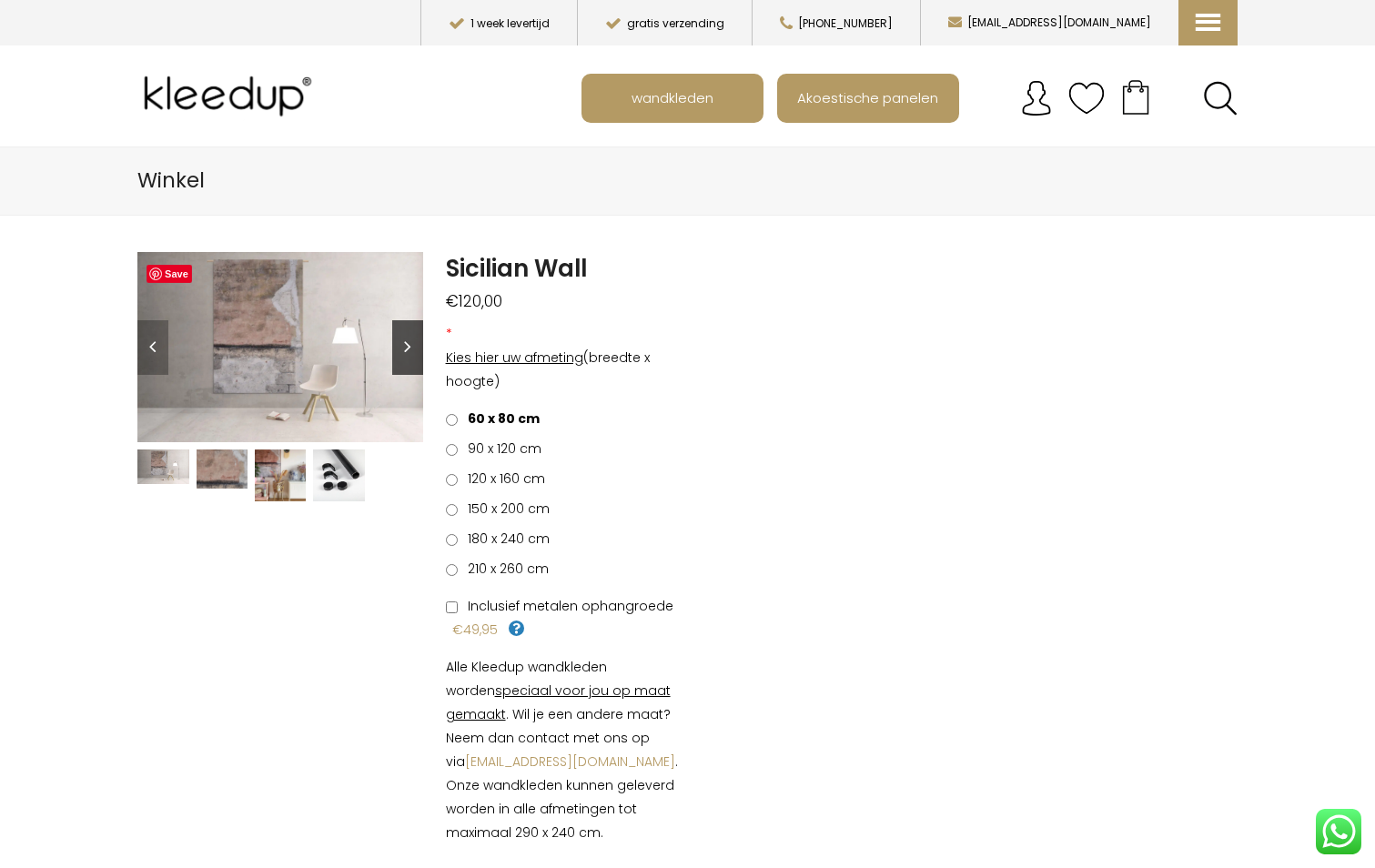
click at [409, 343] on link "Next" at bounding box center [407, 347] width 31 height 54
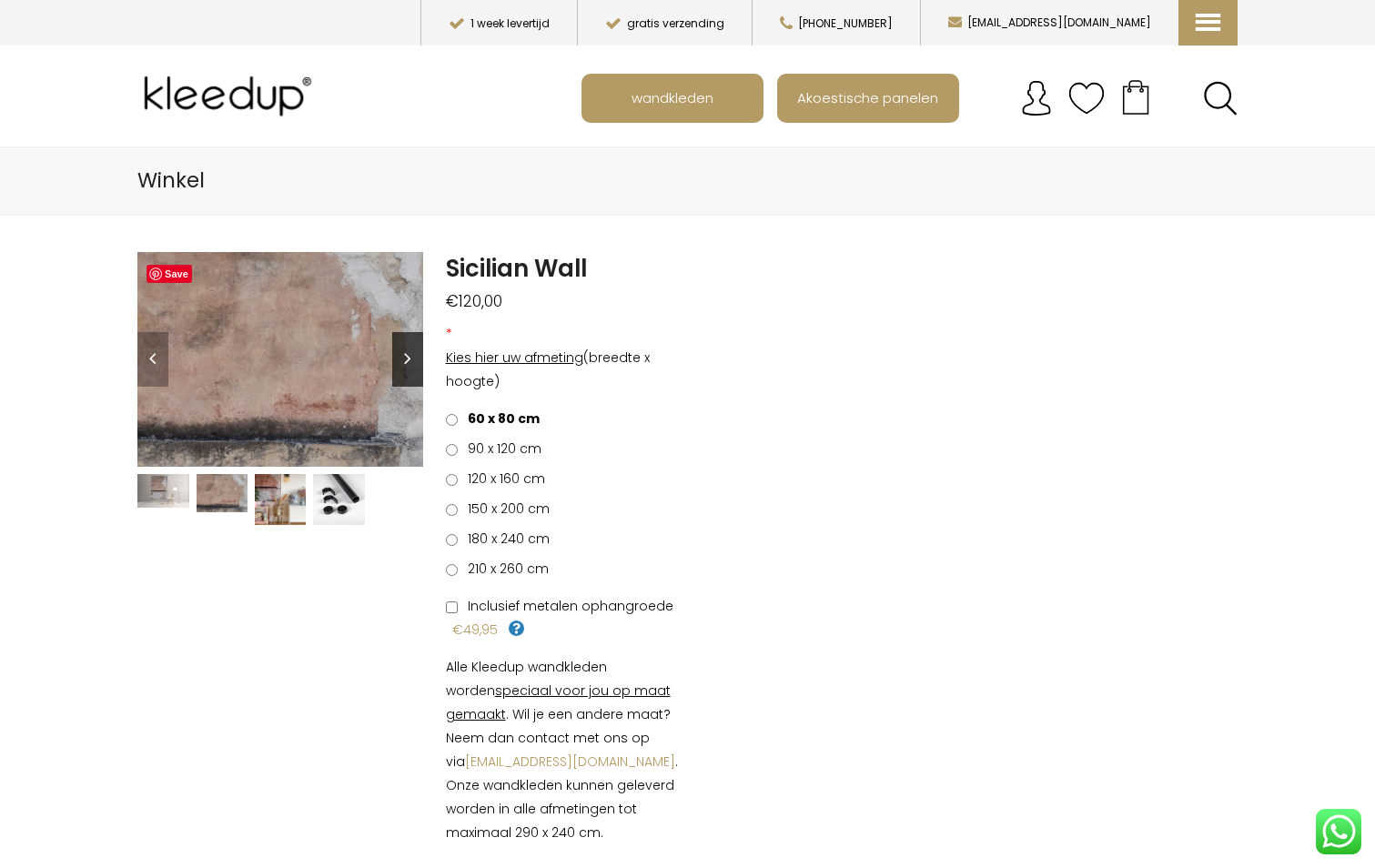
click at [409, 343] on link "Next" at bounding box center [407, 359] width 31 height 54
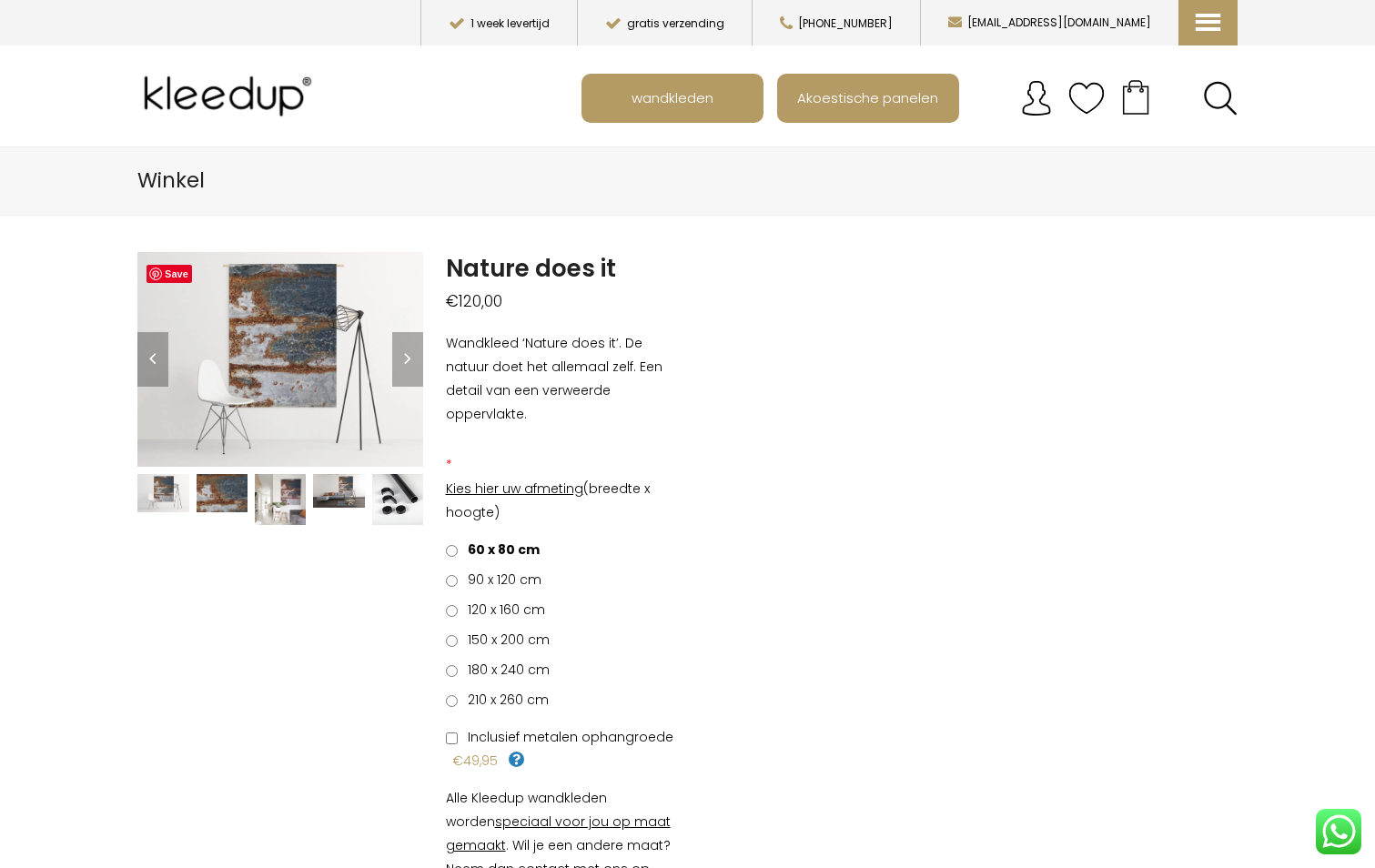
click at [297, 499] on img at bounding box center [280, 500] width 51 height 52
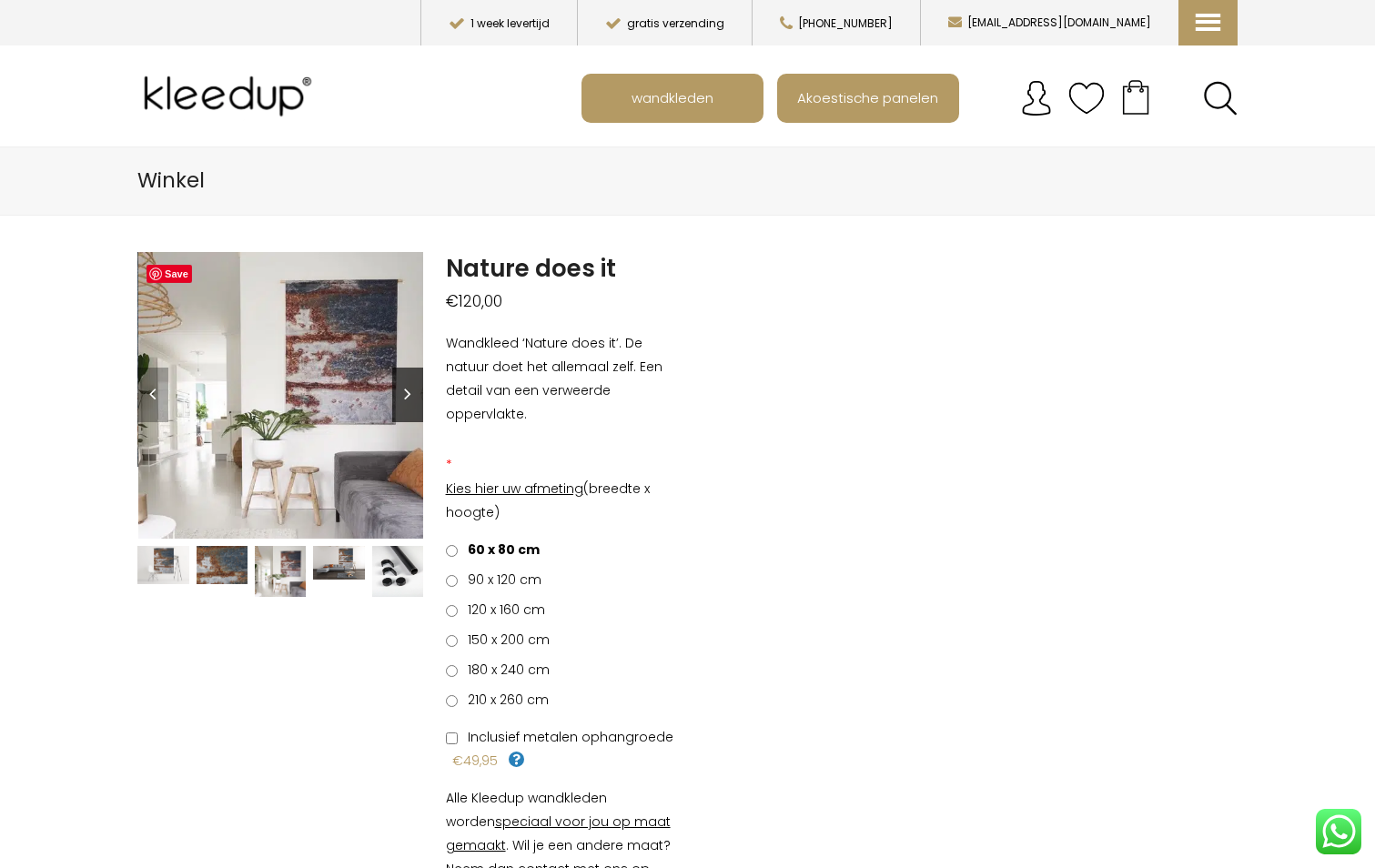
click at [407, 388] on link "Next" at bounding box center [407, 395] width 31 height 54
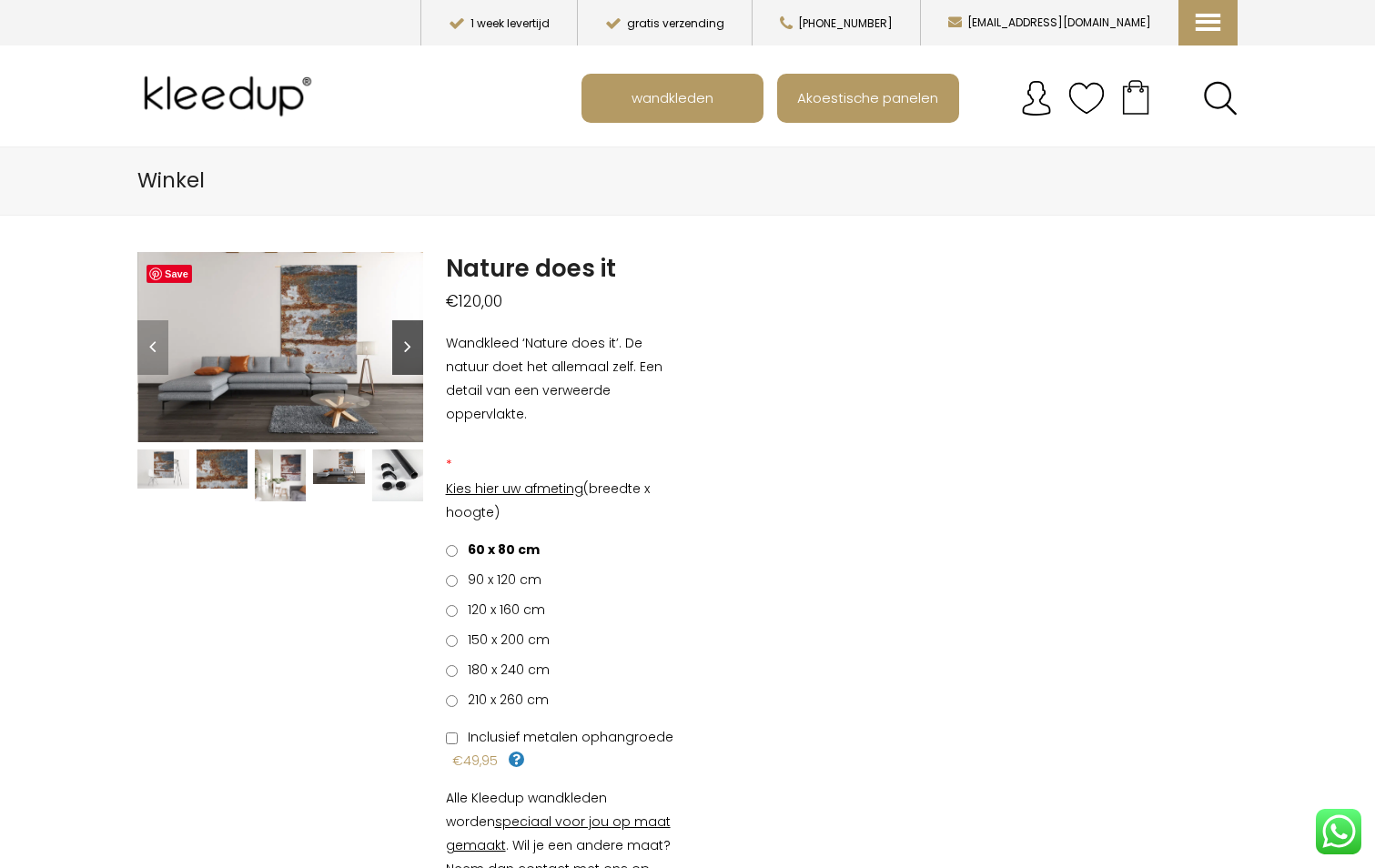
click at [408, 348] on link "Next" at bounding box center [407, 347] width 31 height 54
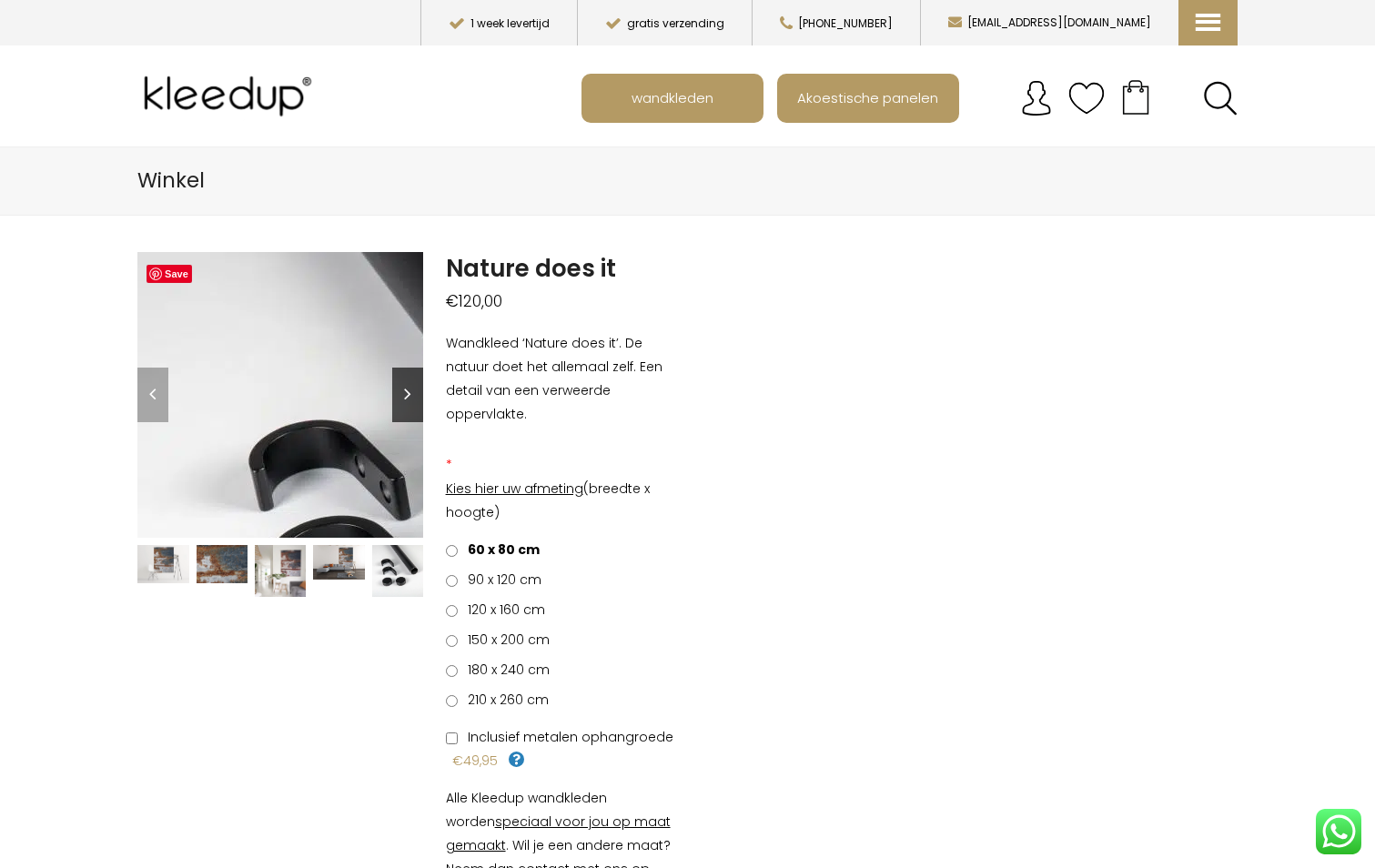
click at [408, 348] on img at bounding box center [456, 570] width 637 height 637
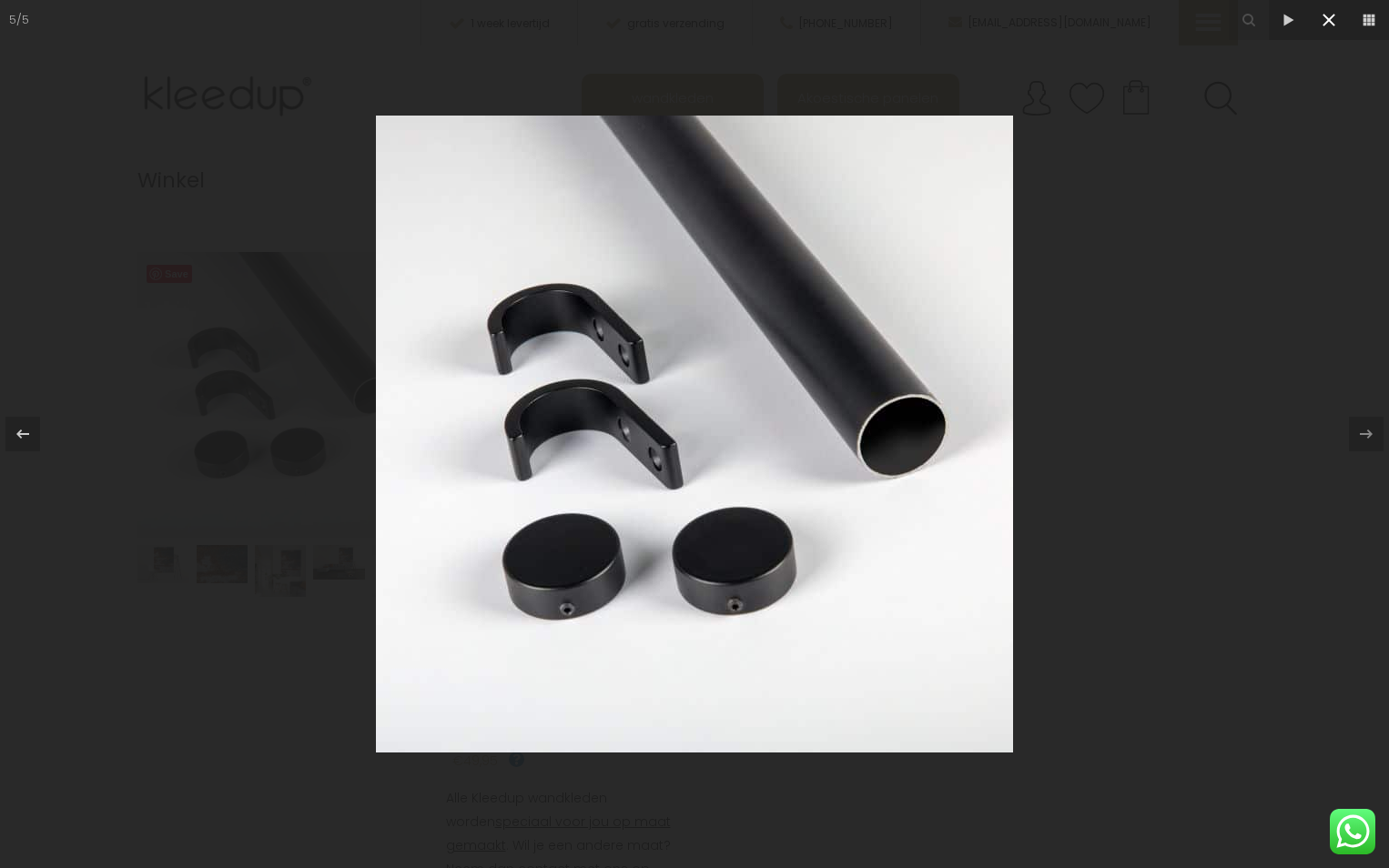
click at [1331, 22] on icon at bounding box center [1328, 19] width 13 height 13
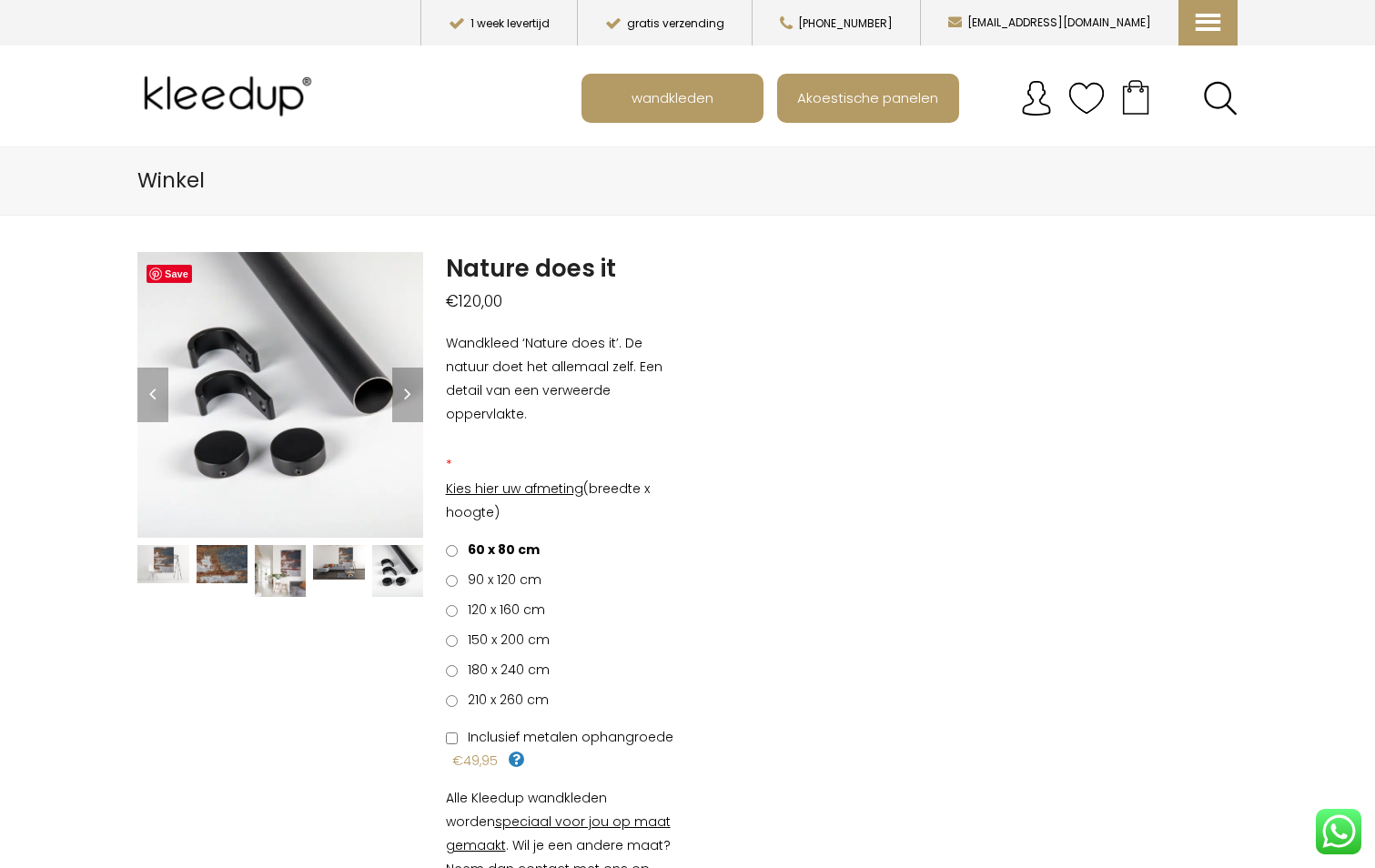
click at [169, 569] on img at bounding box center [163, 563] width 51 height 38
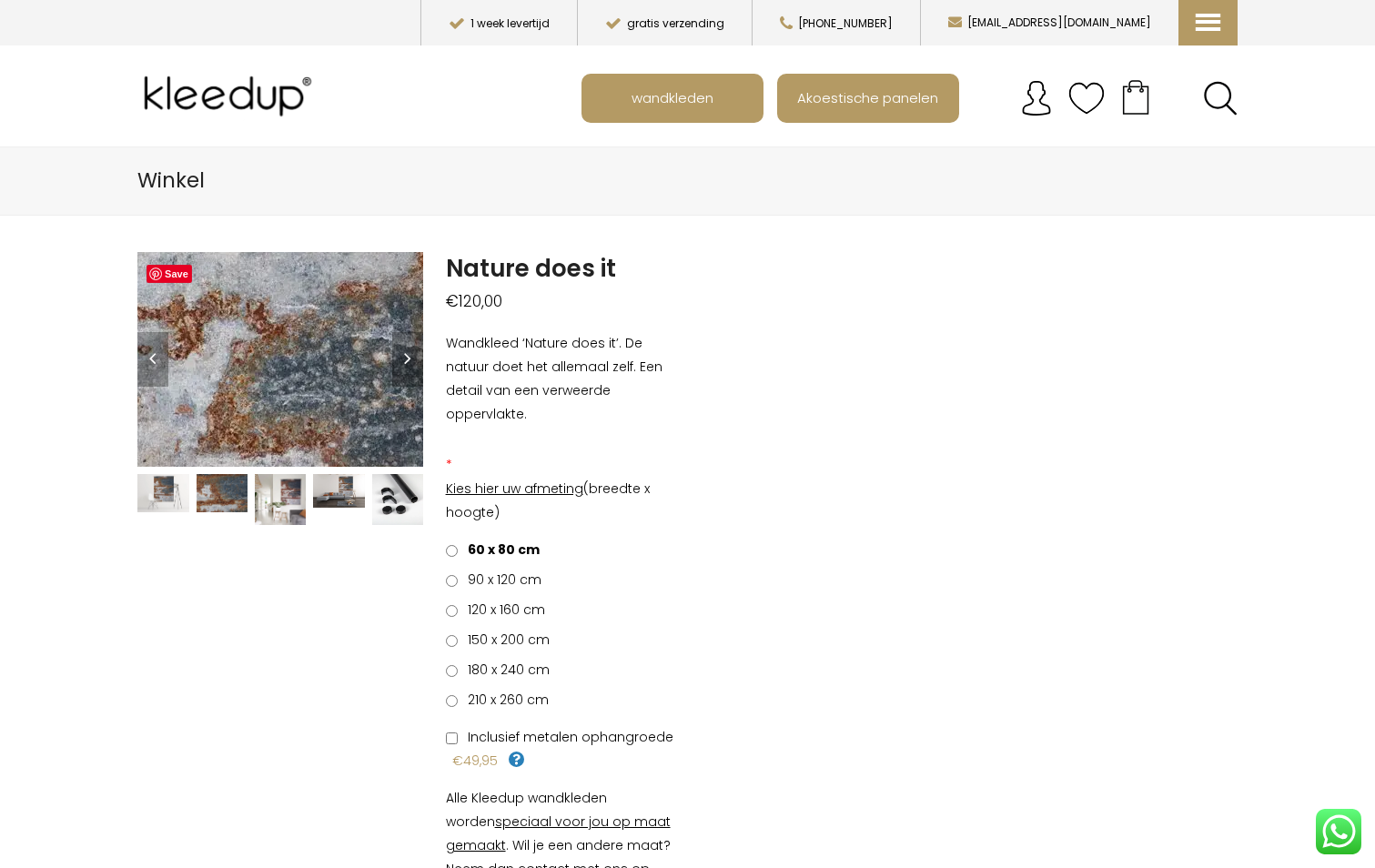
click at [276, 341] on img at bounding box center [306, 461] width 1819 height 1364
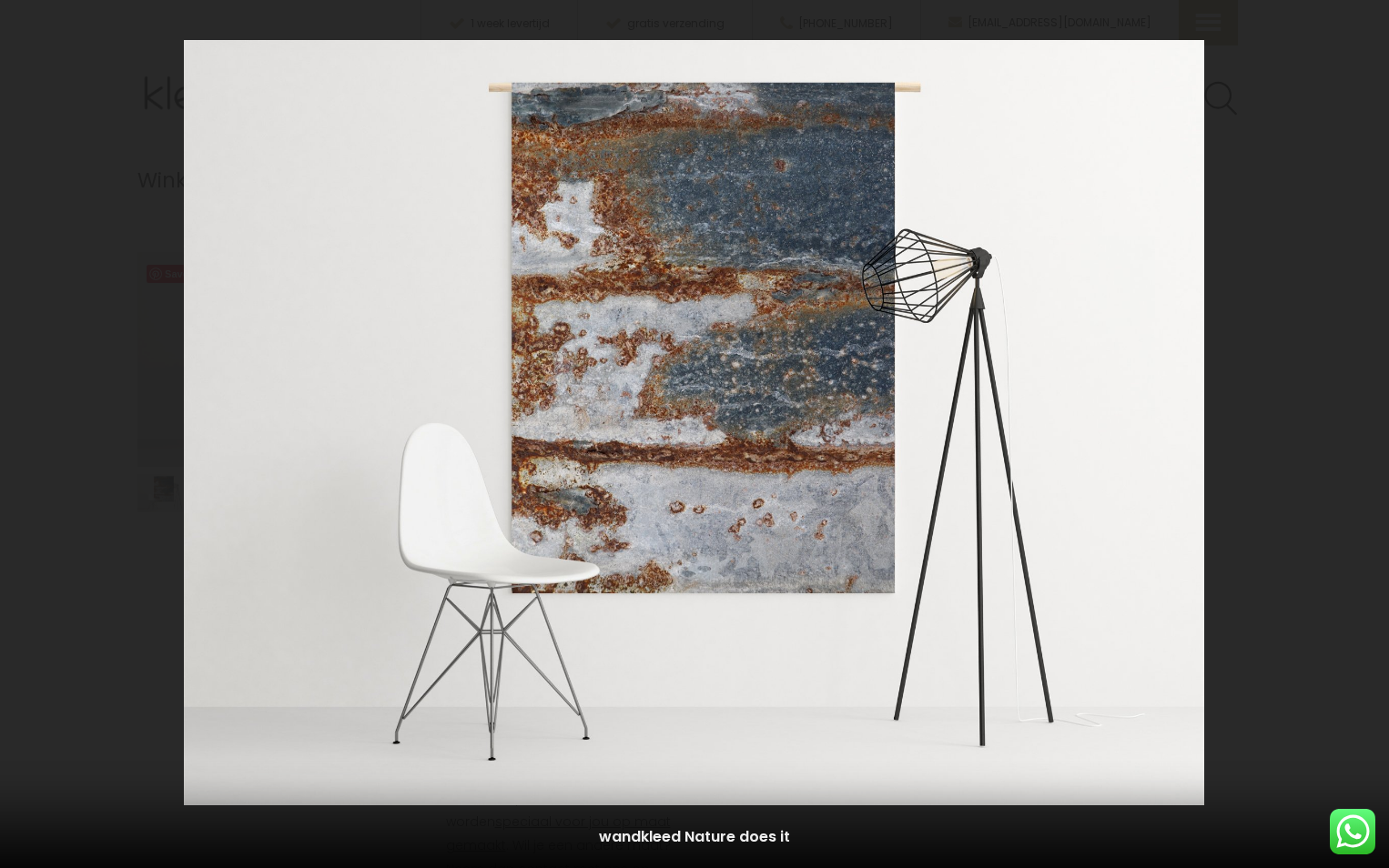
click at [1364, 434] on div "1 / 5 wandkleed Nature does it" at bounding box center [694, 434] width 1389 height 868
click at [1365, 434] on icon at bounding box center [1366, 434] width 13 height 9
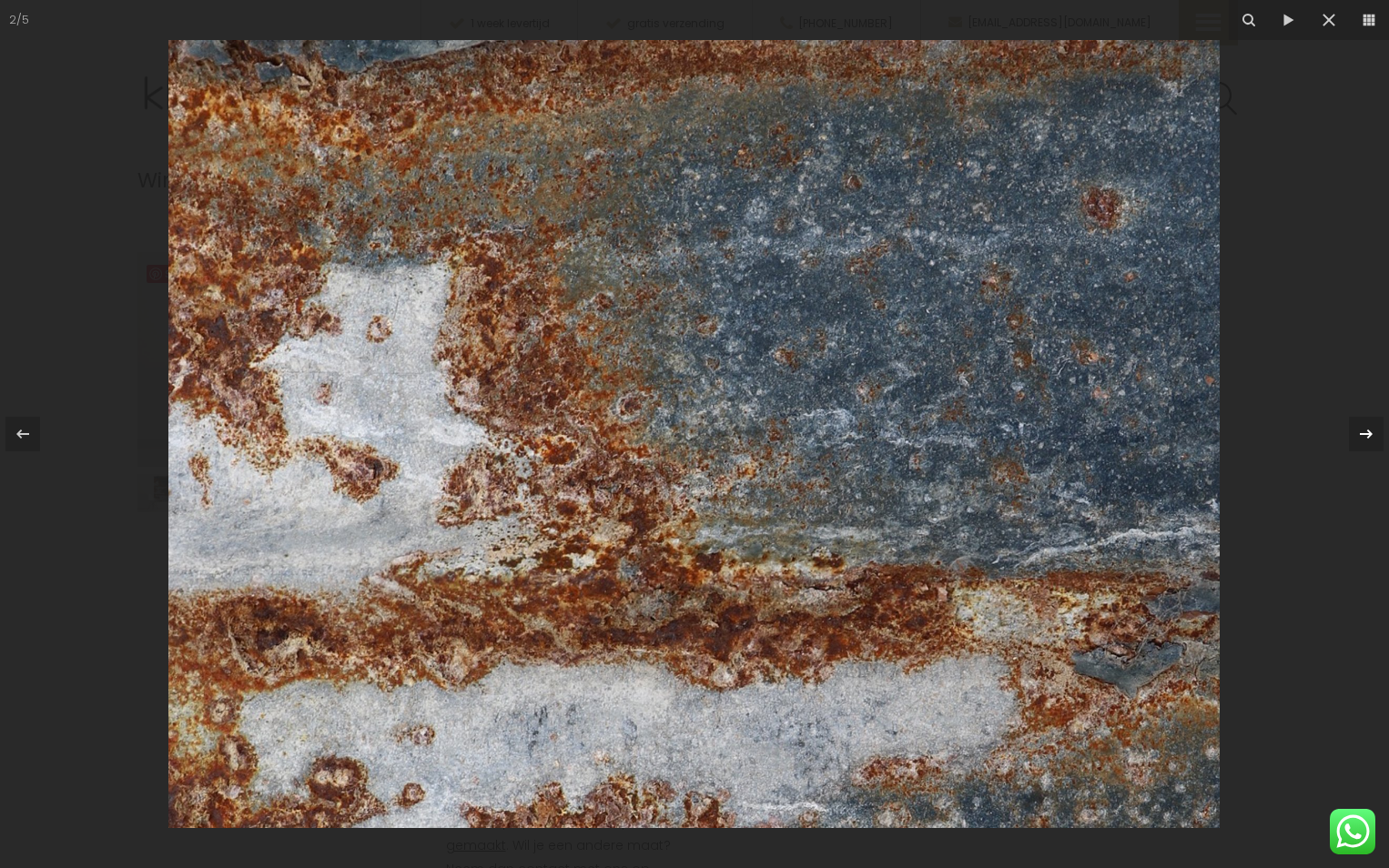
click at [1365, 434] on icon at bounding box center [1366, 434] width 13 height 9
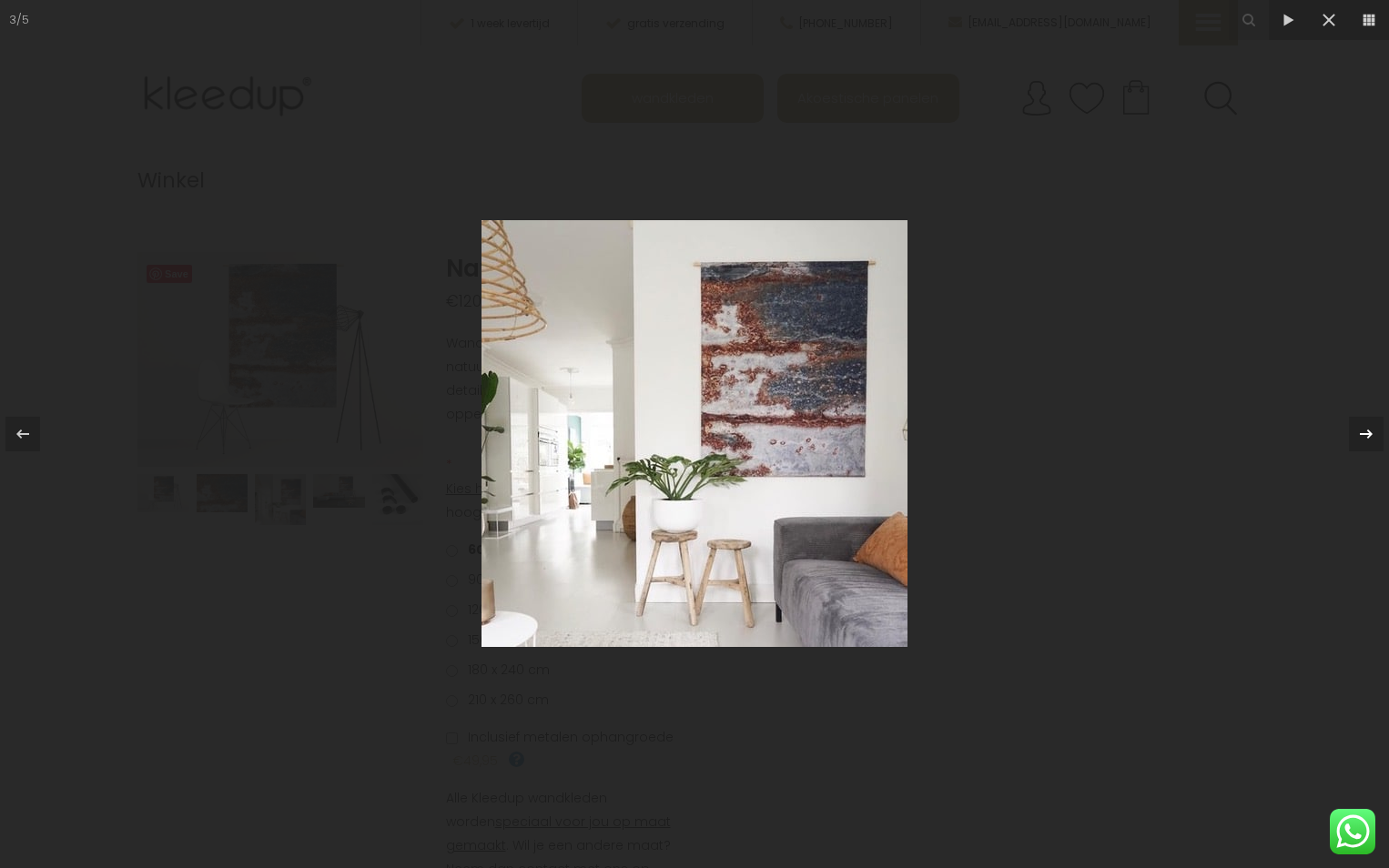
click at [1369, 431] on icon at bounding box center [1366, 434] width 13 height 9
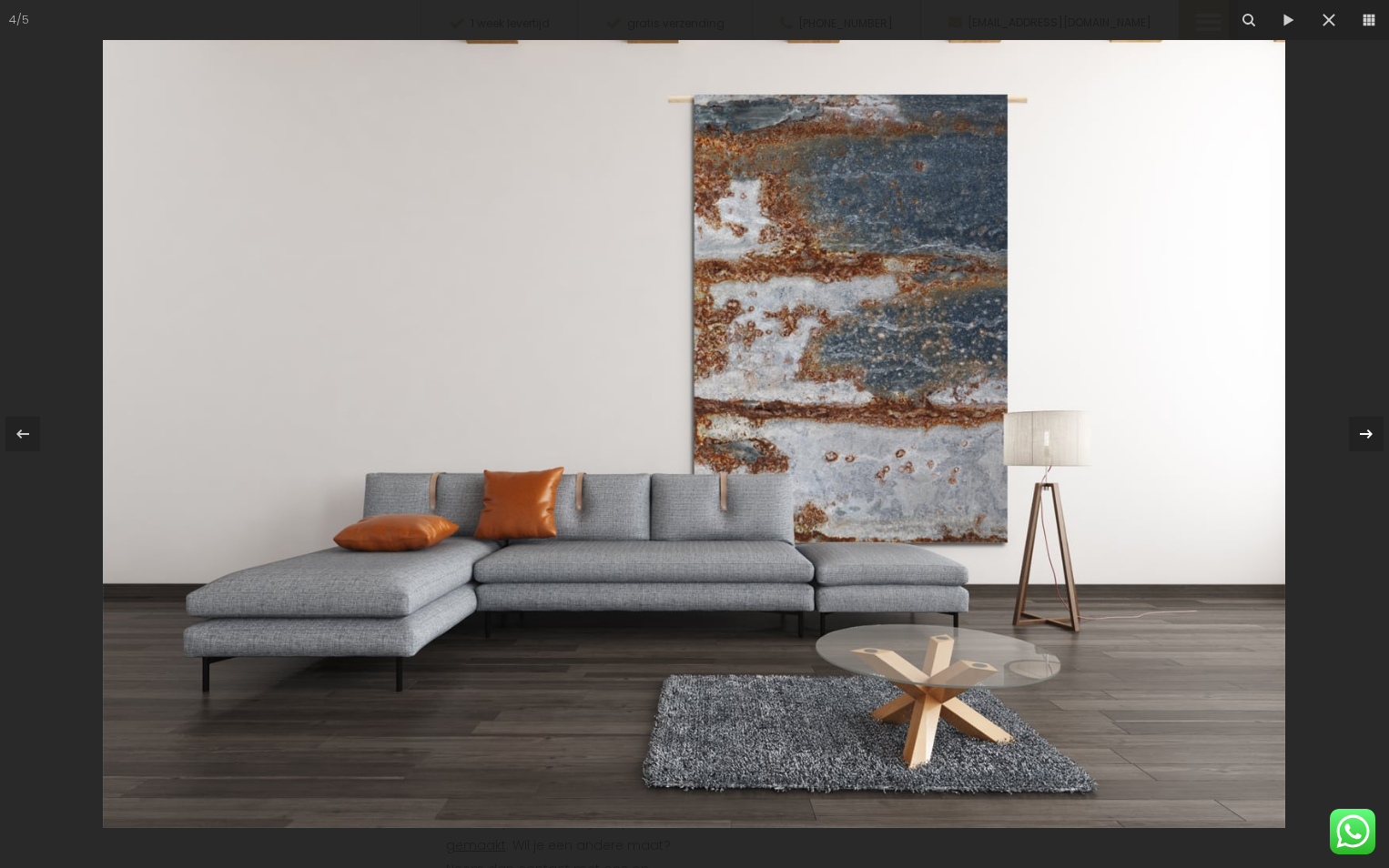
click at [1371, 436] on icon at bounding box center [1366, 434] width 22 height 22
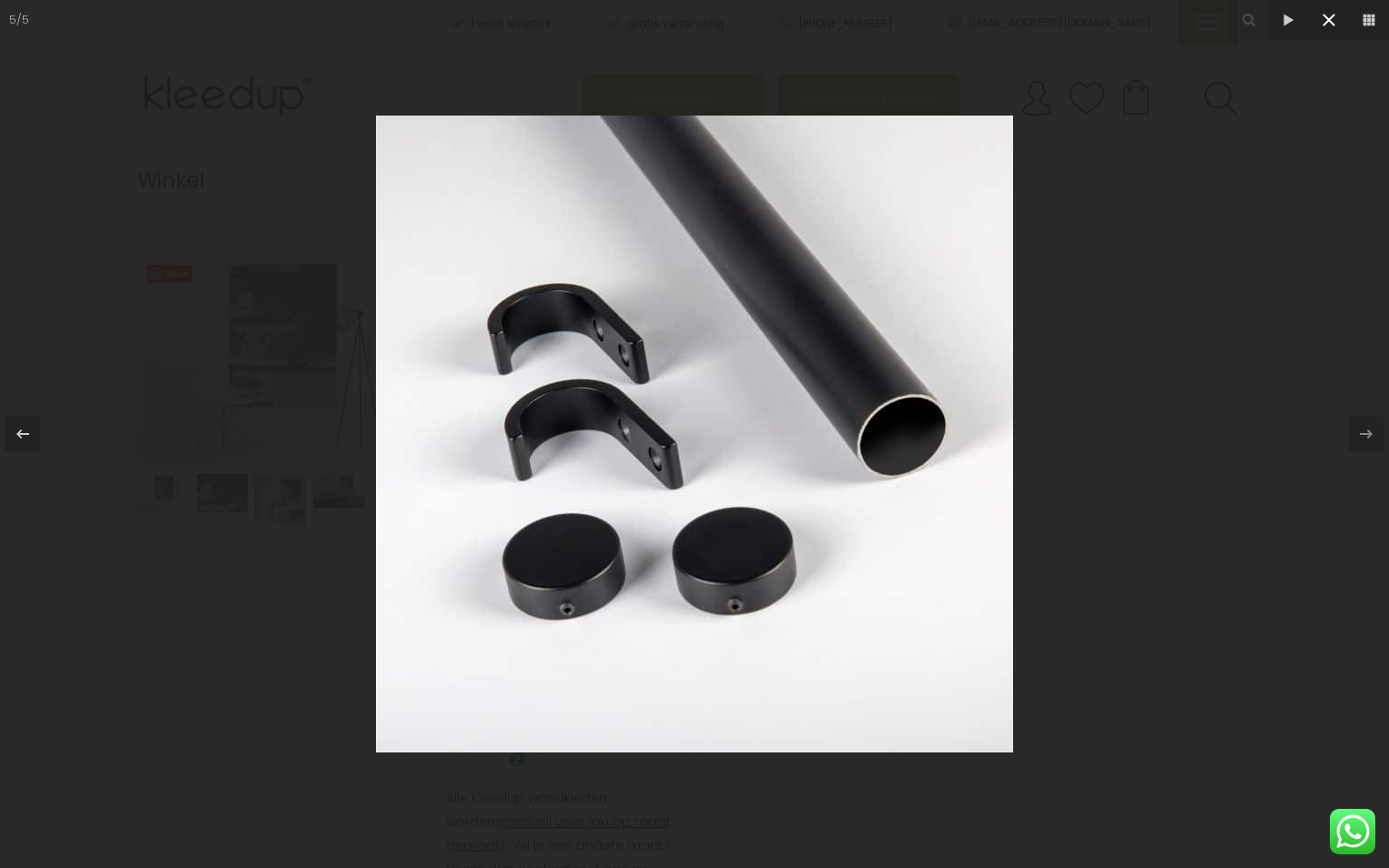
click at [1331, 22] on icon at bounding box center [1328, 19] width 13 height 13
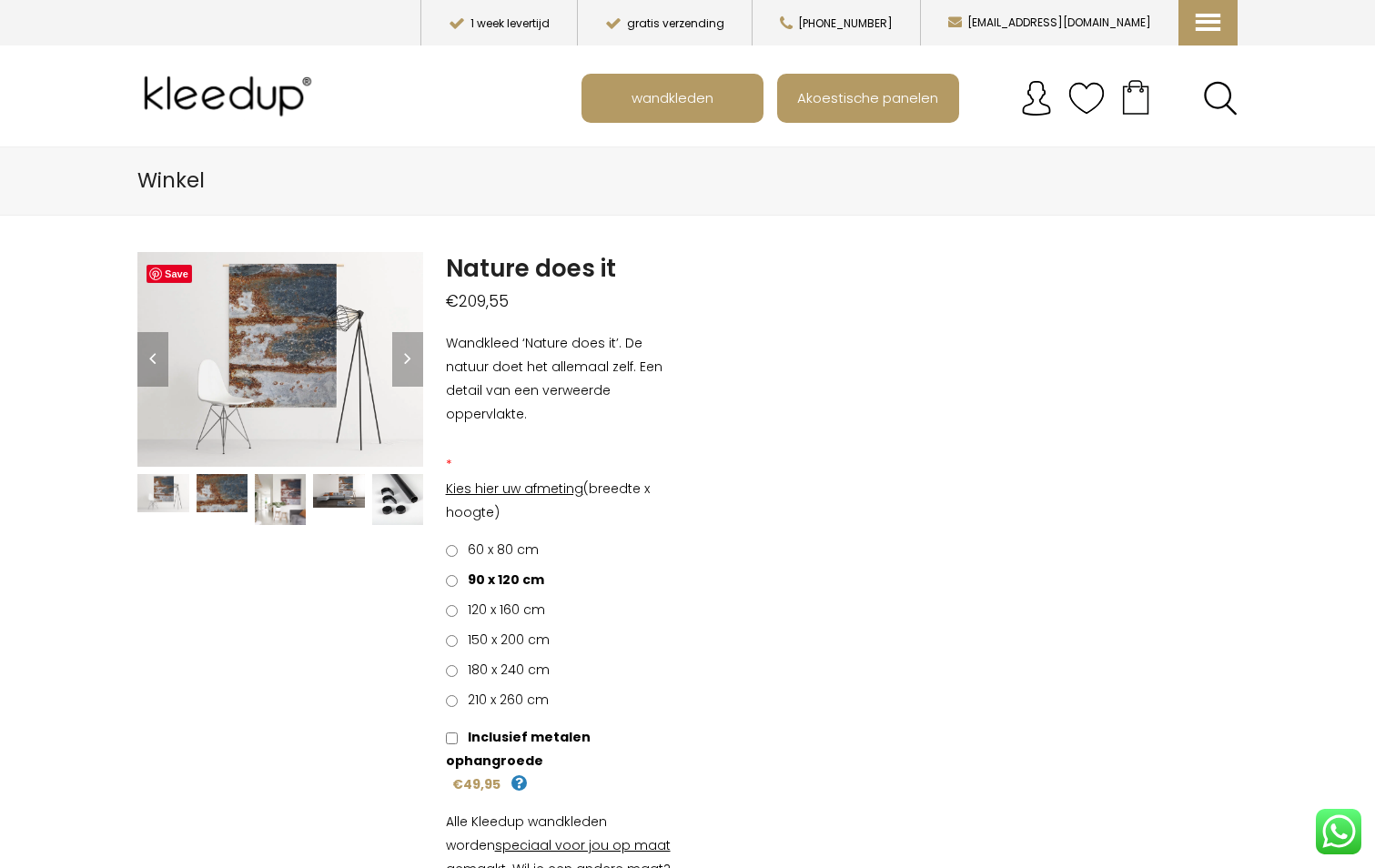
click at [399, 493] on img at bounding box center [398, 499] width 51 height 51
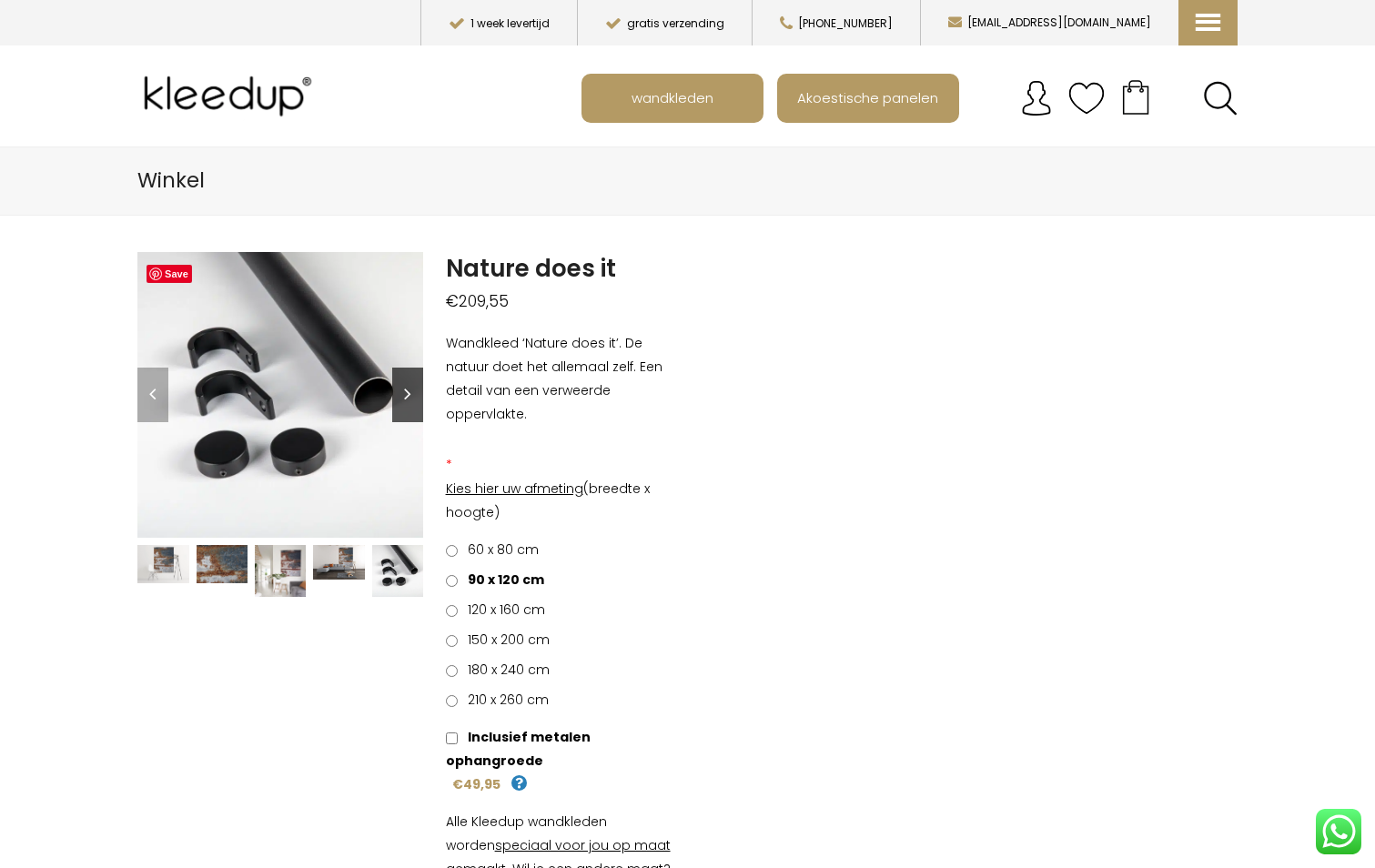
click at [404, 394] on link "Next" at bounding box center [407, 395] width 31 height 54
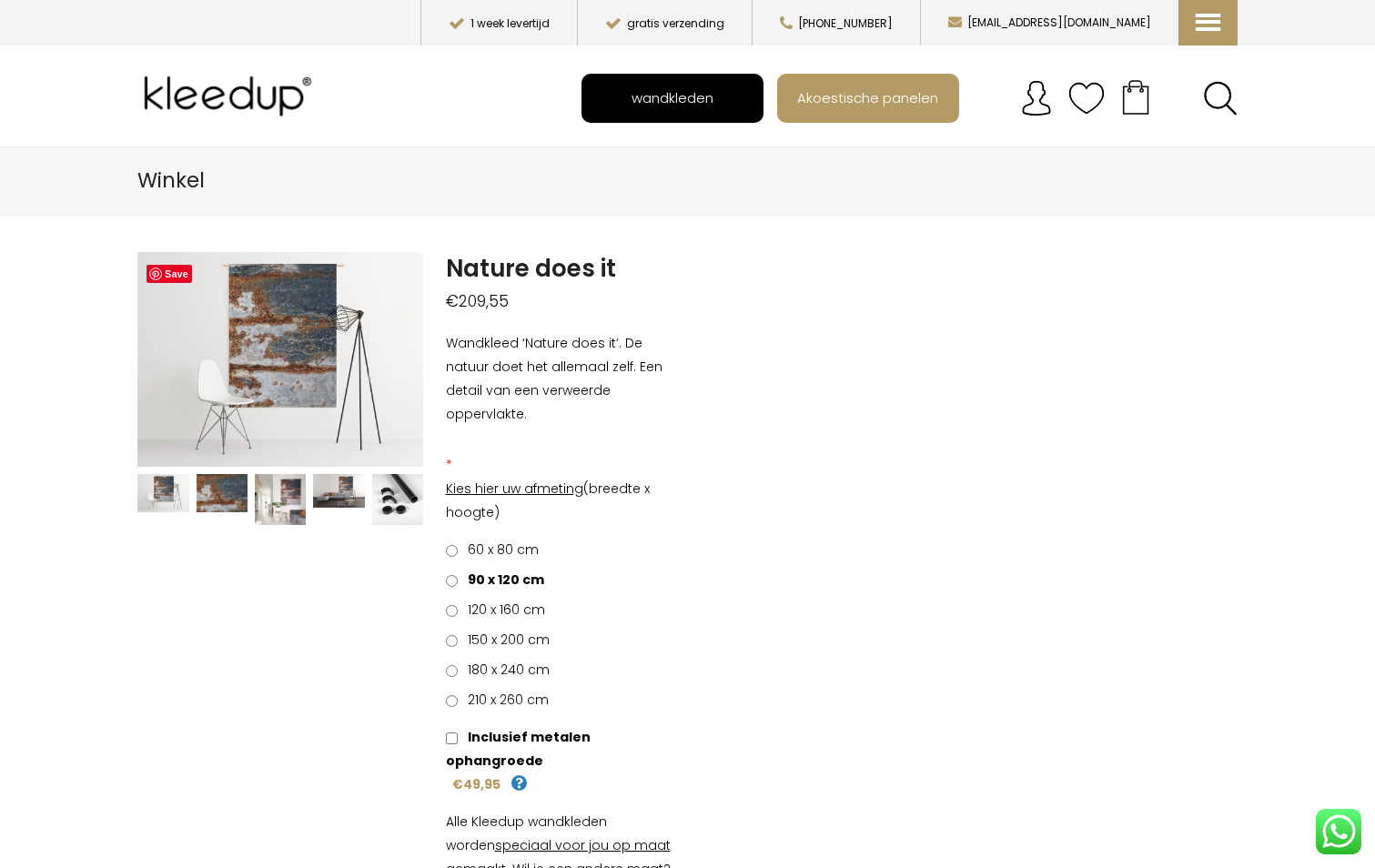
click at [690, 97] on span "wandkleden" at bounding box center [672, 98] width 102 height 35
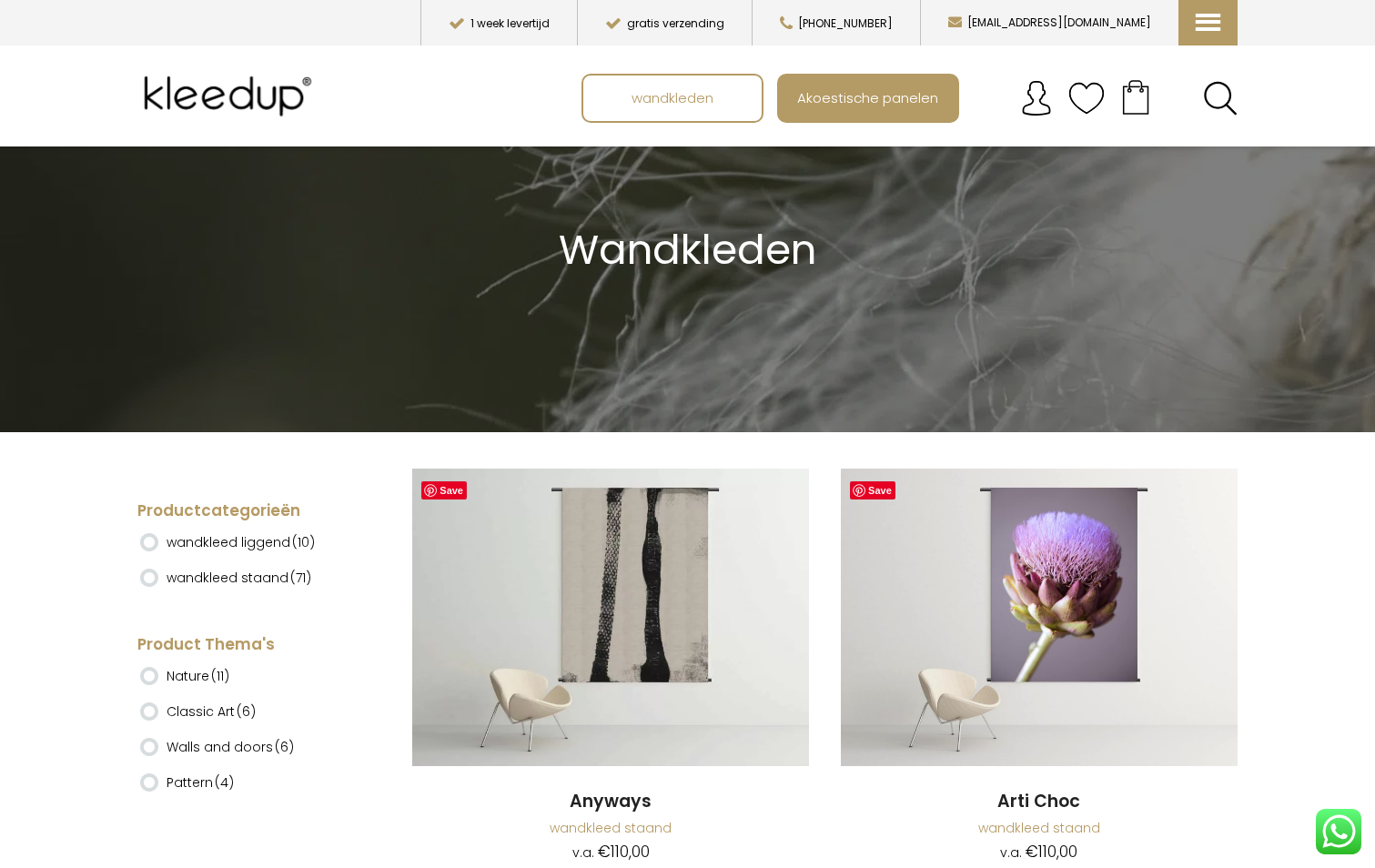
scroll to position [182, 0]
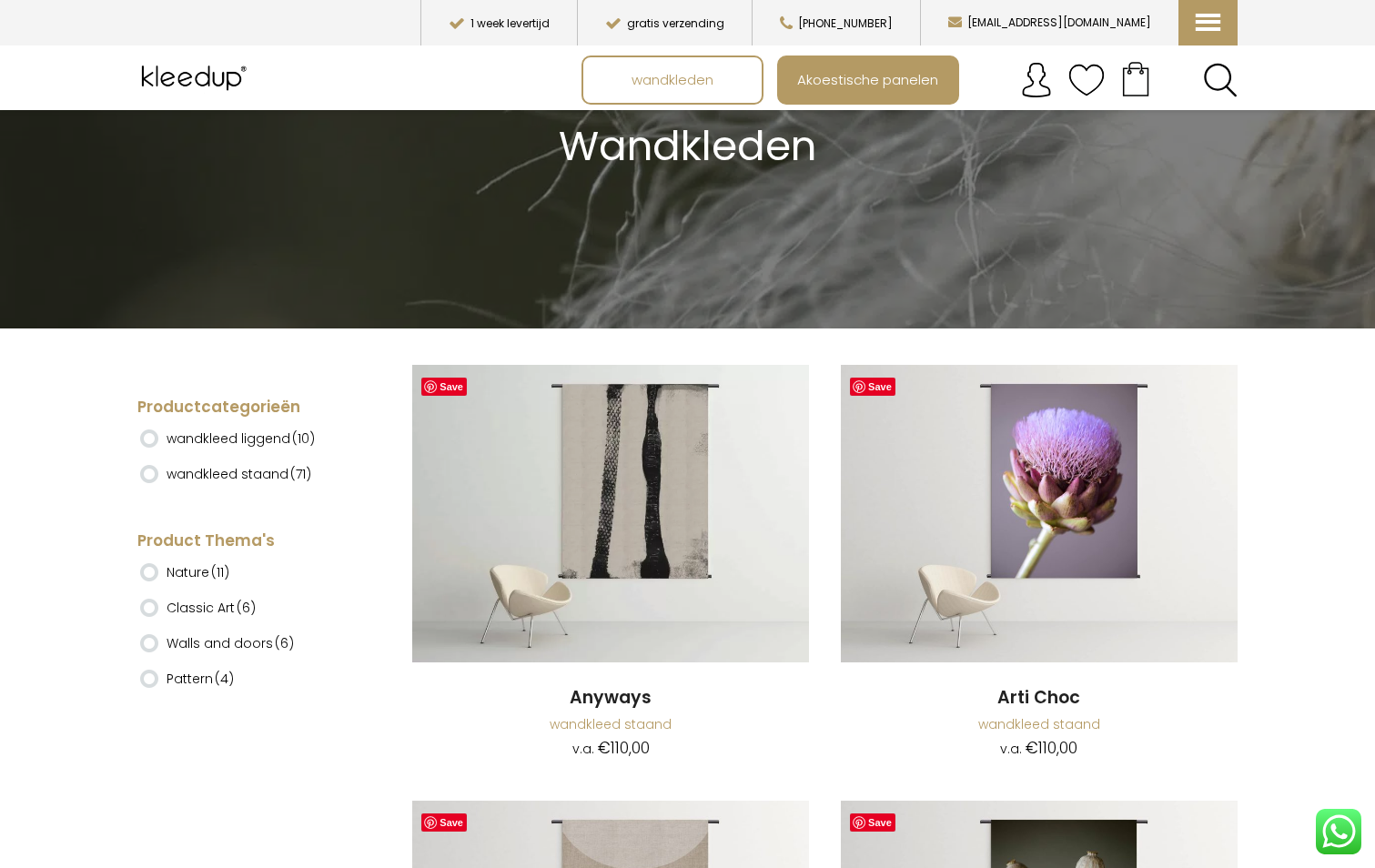
click at [145, 438] on ins at bounding box center [149, 438] width 18 height 18
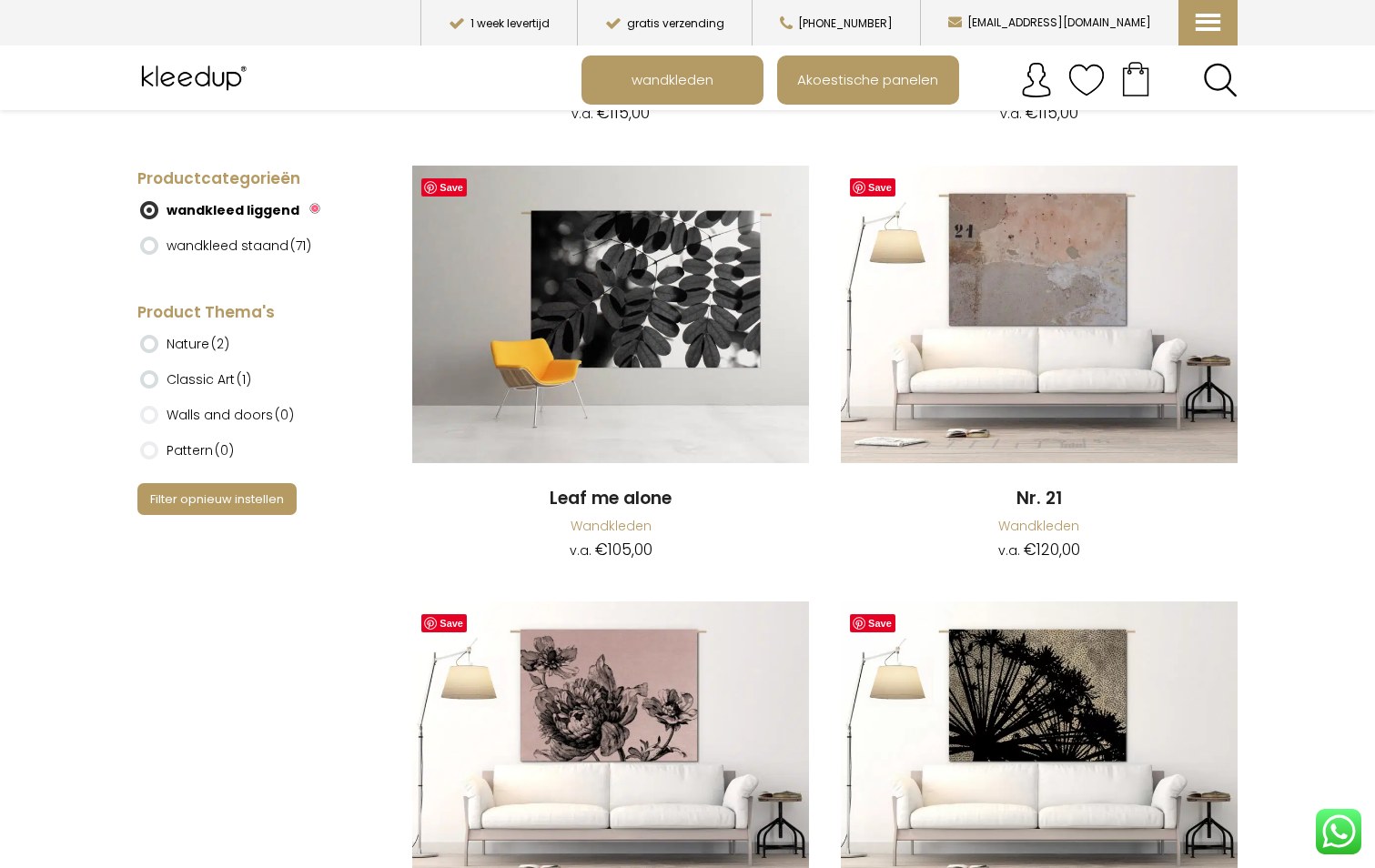
scroll to position [455, 0]
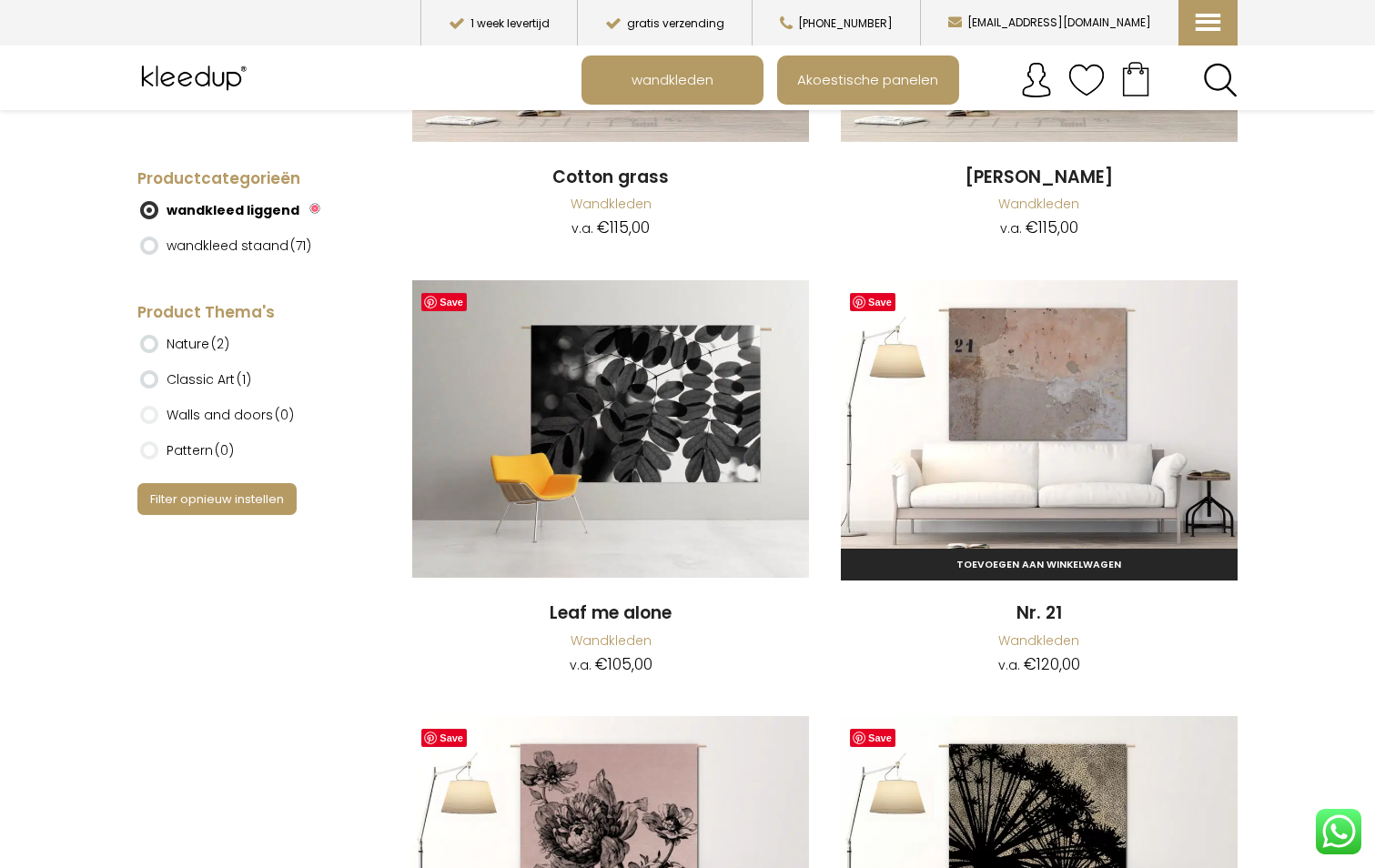
click at [1027, 642] on link "Wandkleden" at bounding box center [1038, 641] width 81 height 18
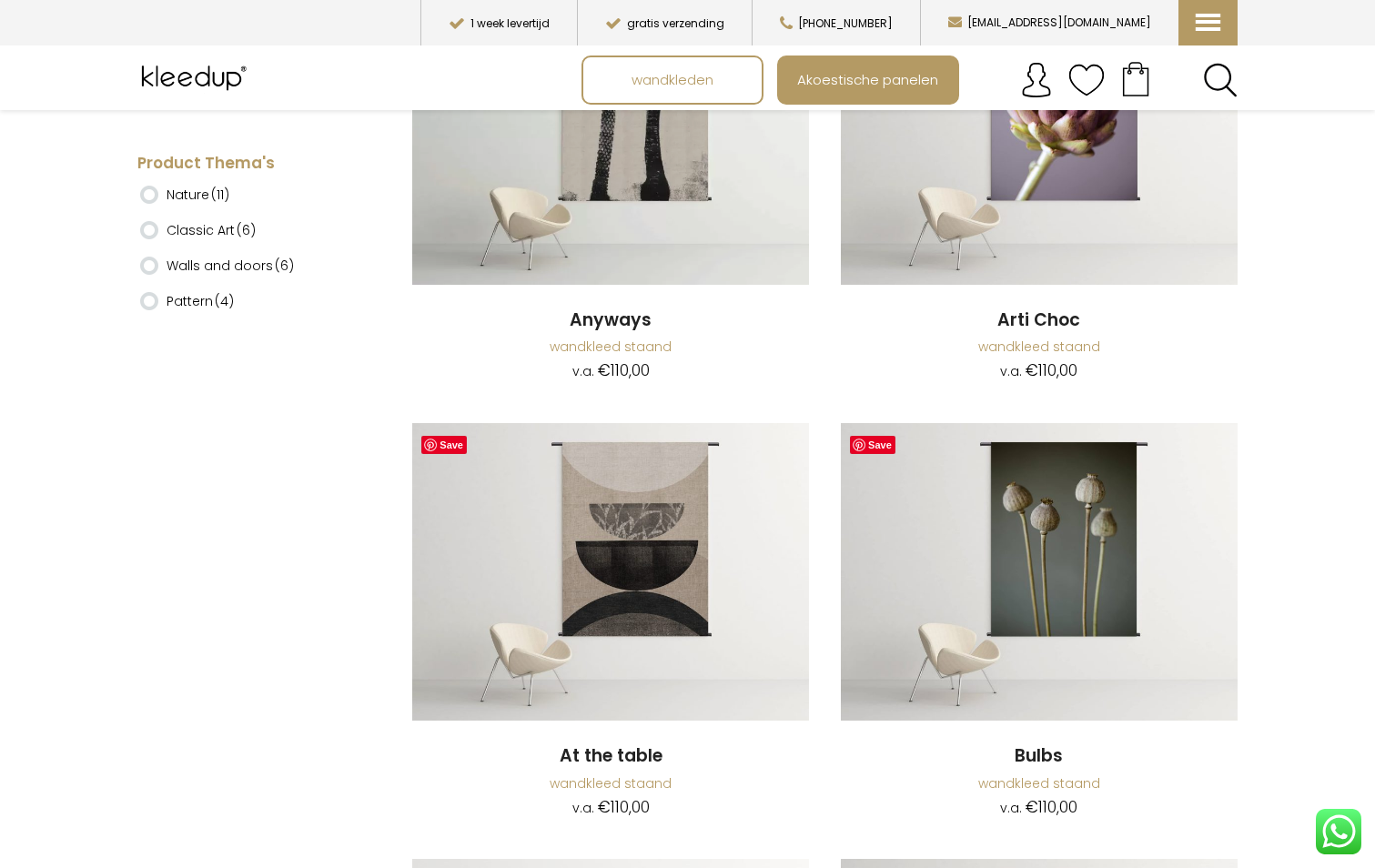
scroll to position [273, 0]
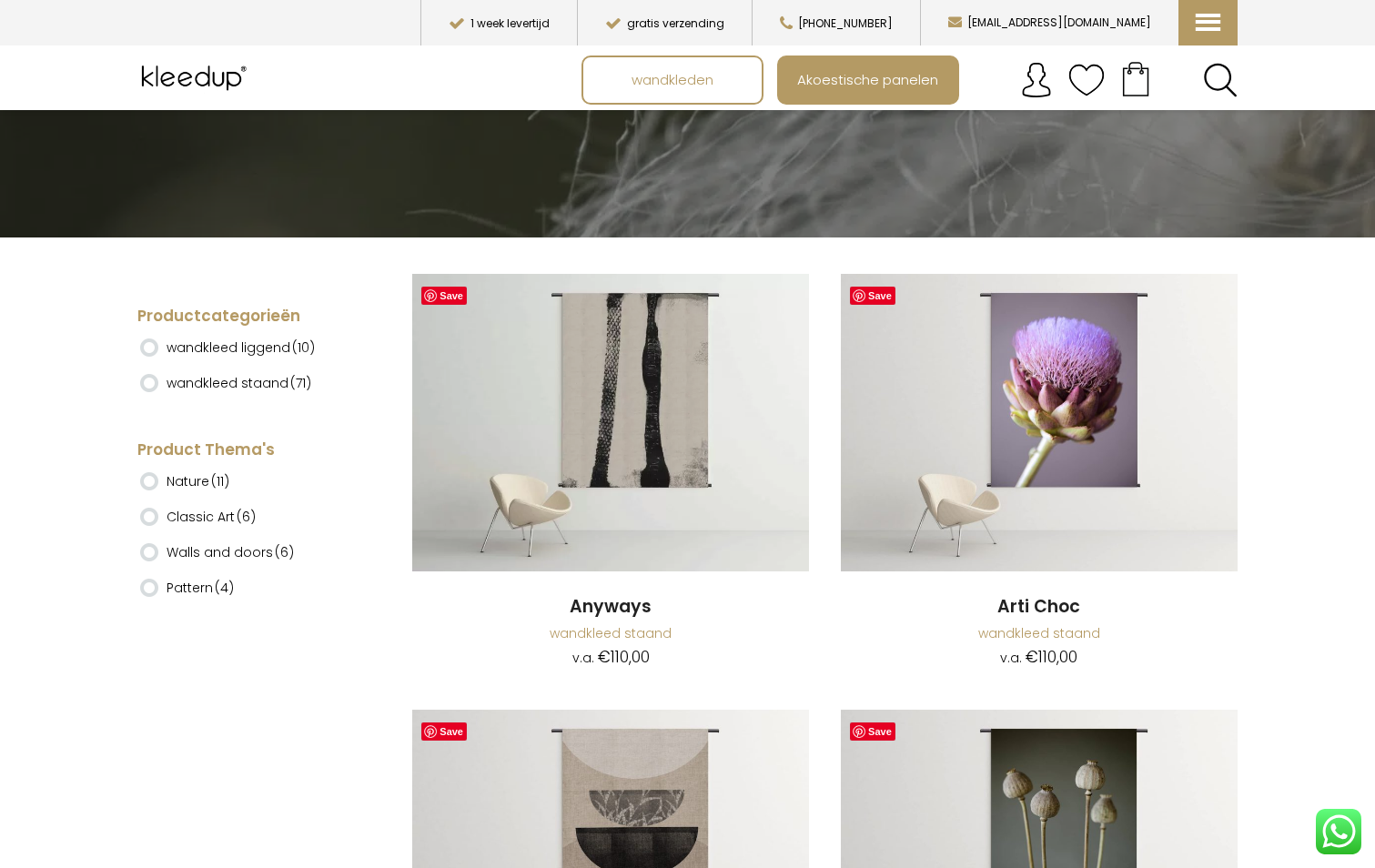
click at [151, 350] on ins at bounding box center [149, 347] width 18 height 18
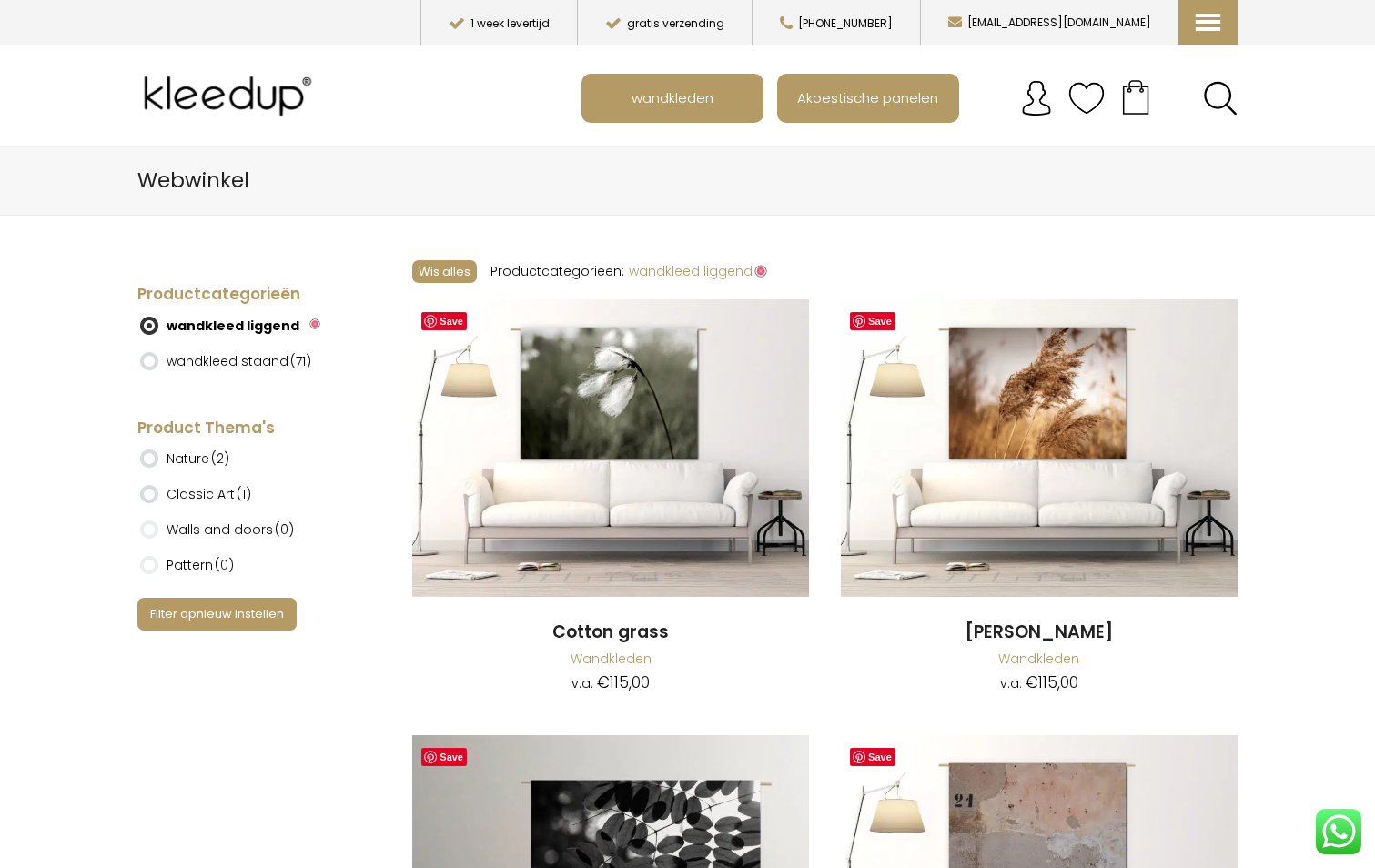
click at [434, 269] on button "Wis alles" at bounding box center [444, 272] width 65 height 23
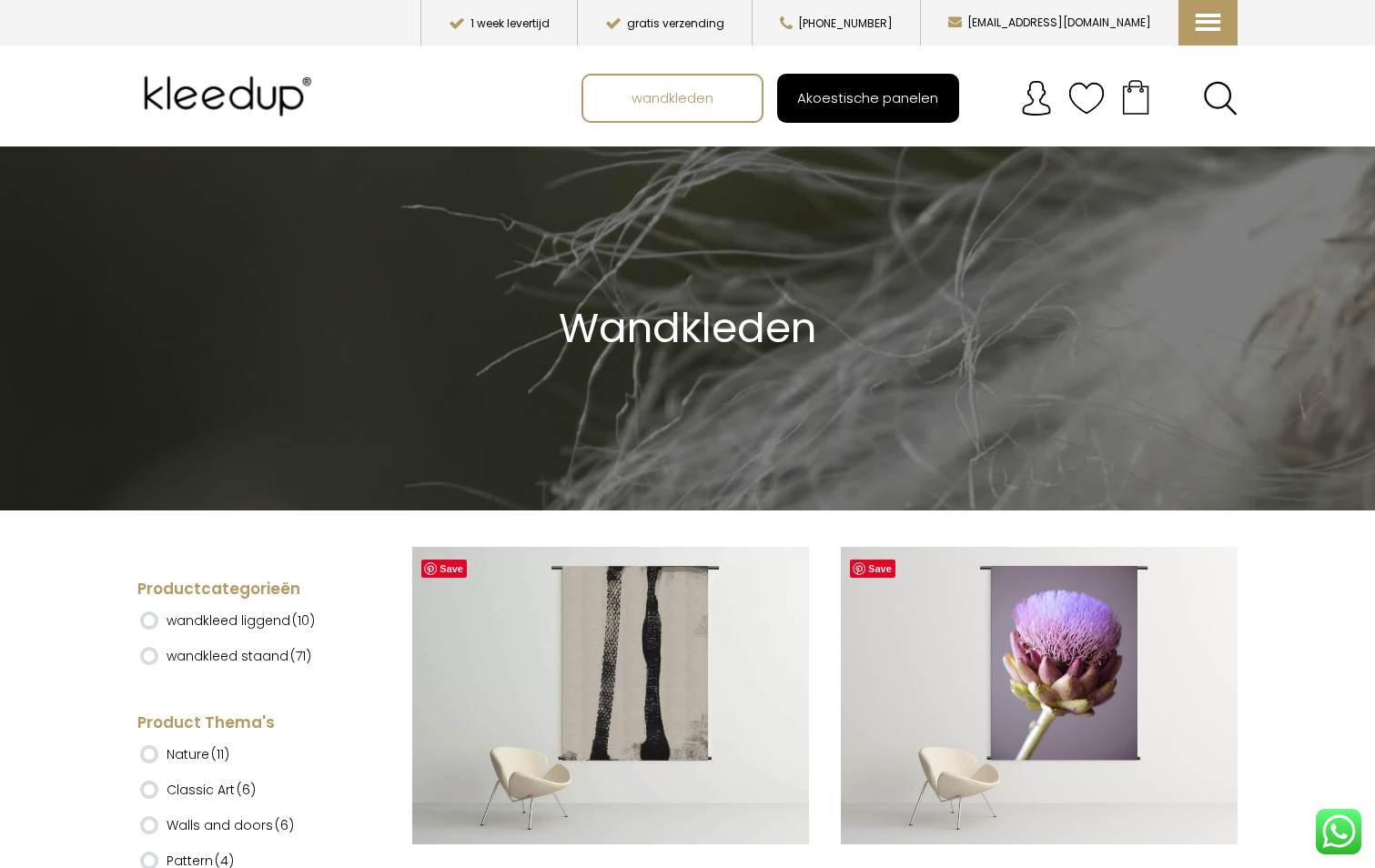
click at [855, 98] on span "Akoestische panelen" at bounding box center [867, 98] width 161 height 35
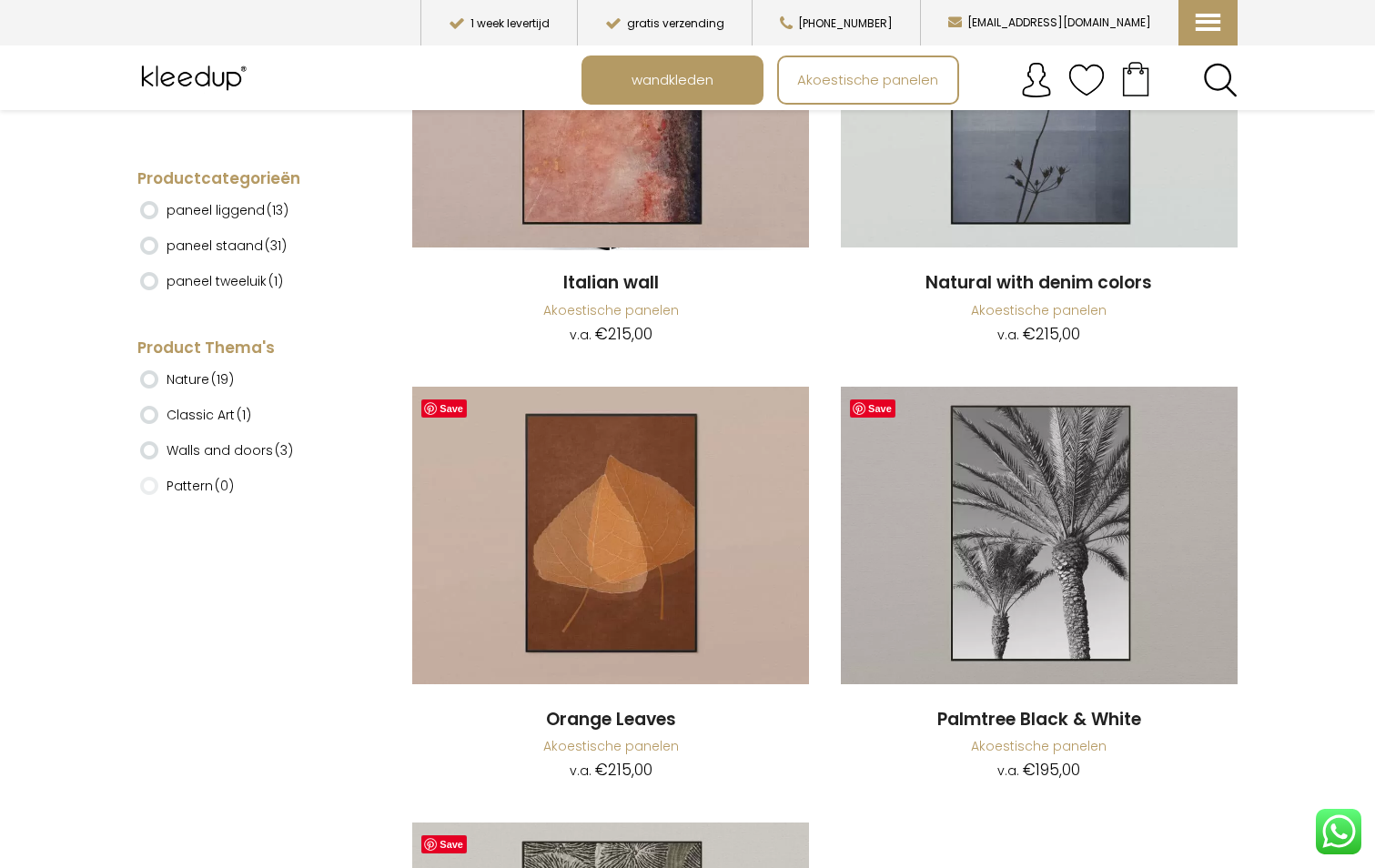
scroll to position [9826, 0]
